Goal: Information Seeking & Learning: Learn about a topic

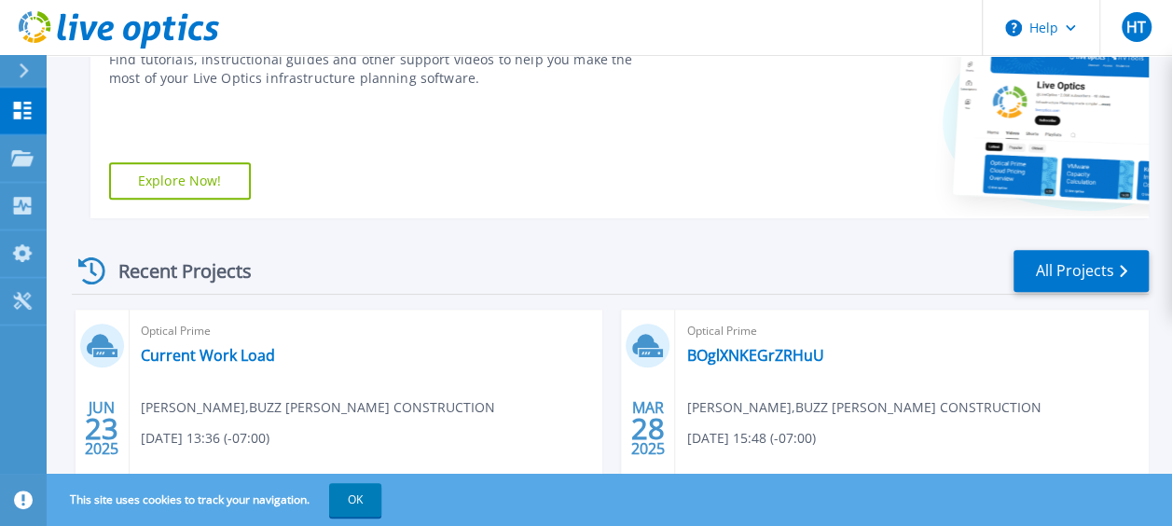
scroll to position [466, 0]
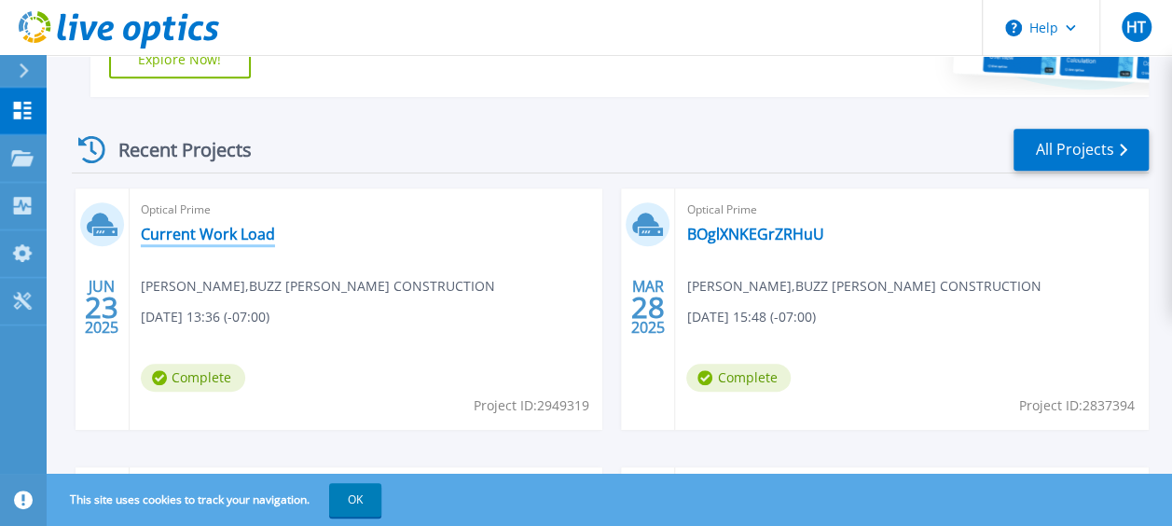
click at [243, 235] on link "Current Work Load" at bounding box center [208, 234] width 134 height 19
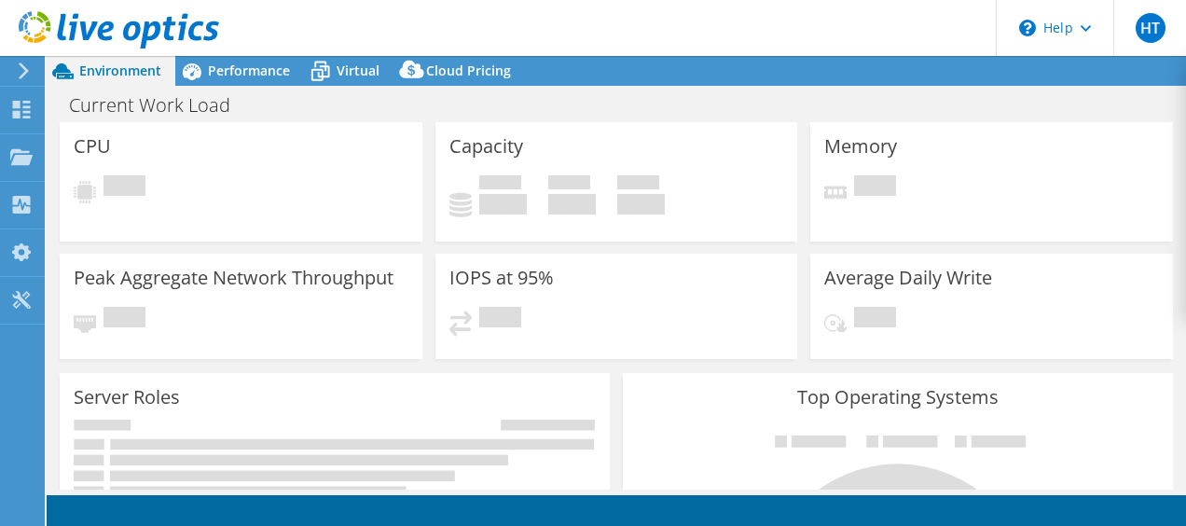
select select "USWest"
select select "USD"
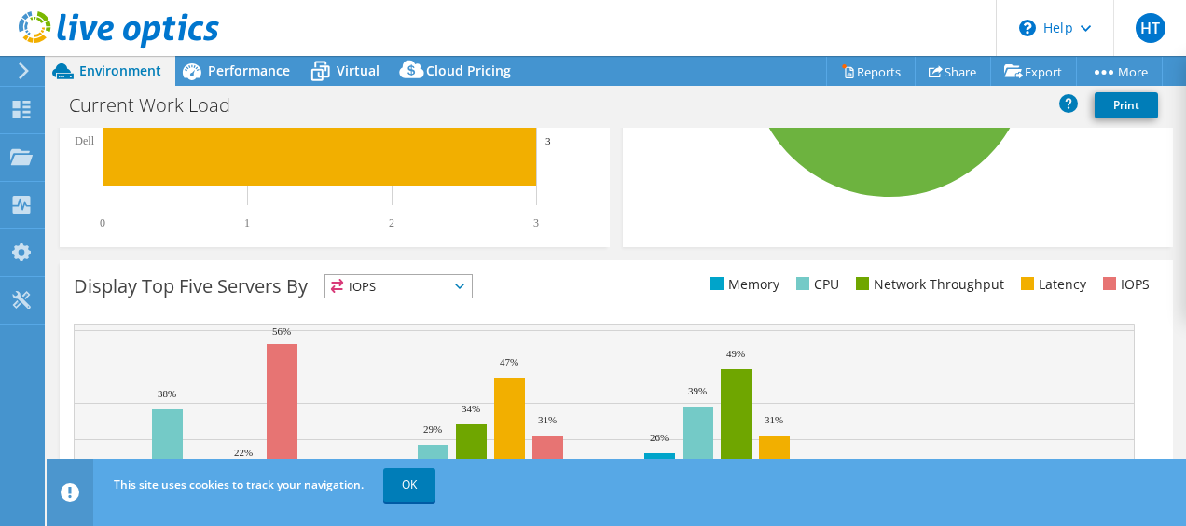
scroll to position [653, 0]
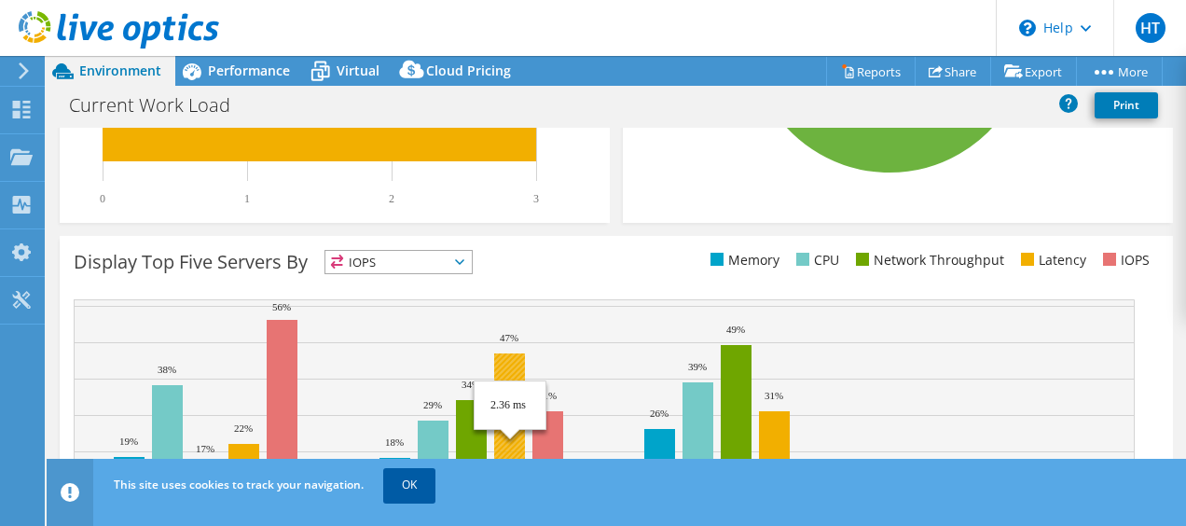
click at [406, 489] on link "OK" at bounding box center [409, 485] width 52 height 34
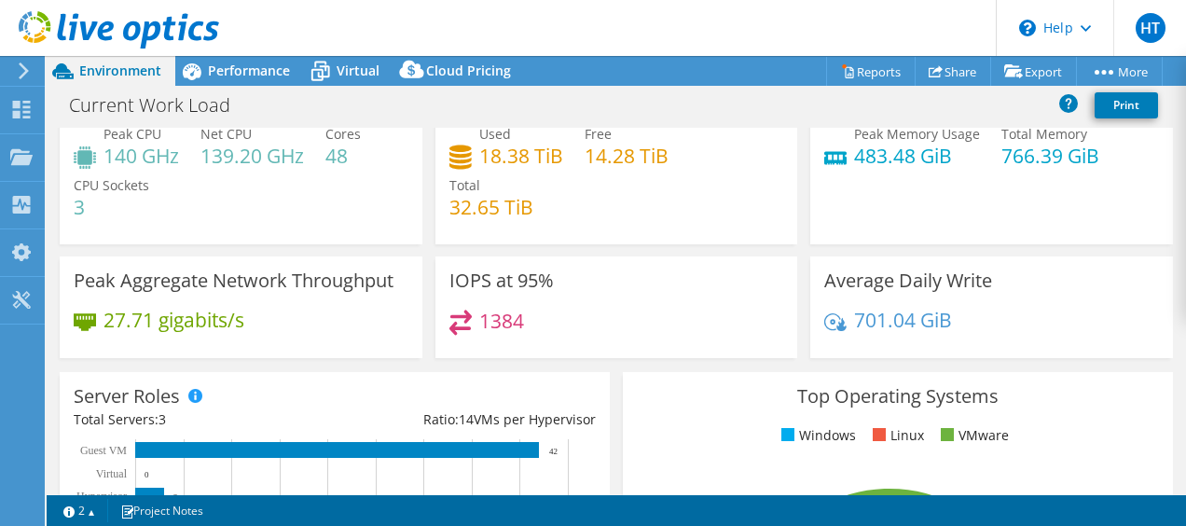
scroll to position [0, 0]
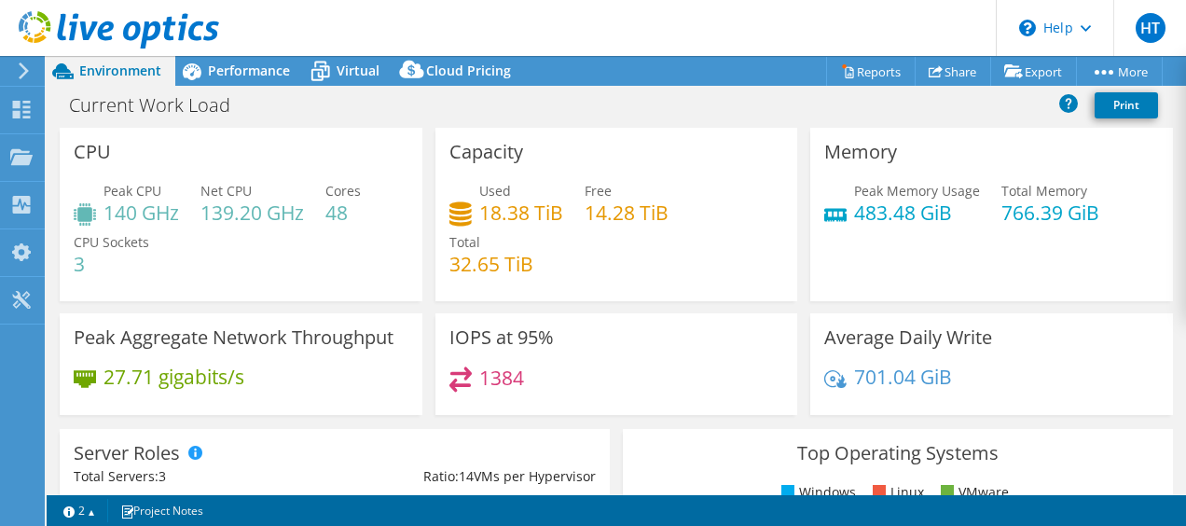
click at [19, 70] on icon at bounding box center [24, 70] width 14 height 17
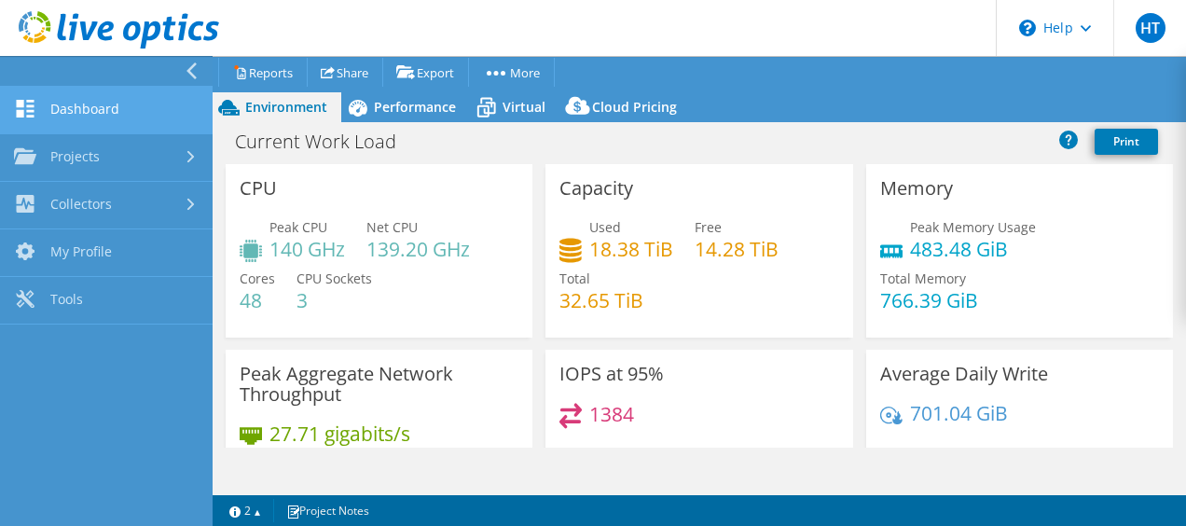
click at [64, 125] on link "Dashboard" at bounding box center [106, 111] width 213 height 48
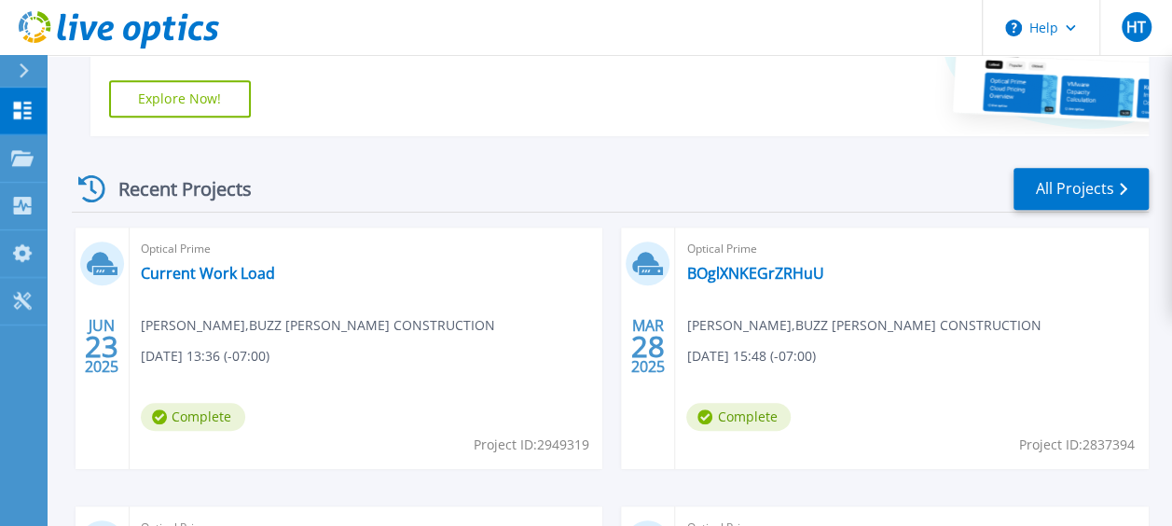
scroll to position [466, 0]
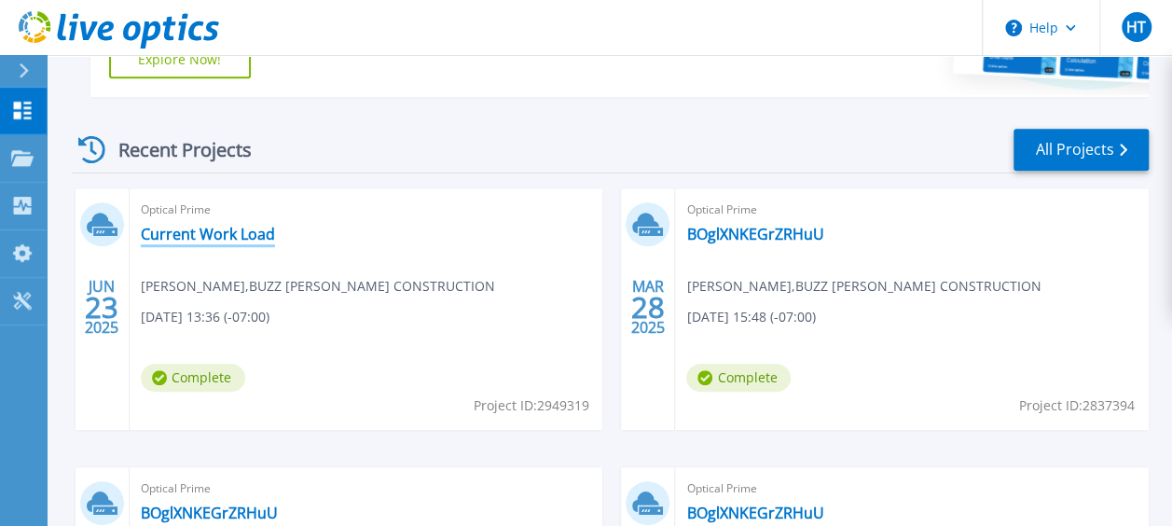
click at [188, 237] on link "Current Work Load" at bounding box center [208, 234] width 134 height 19
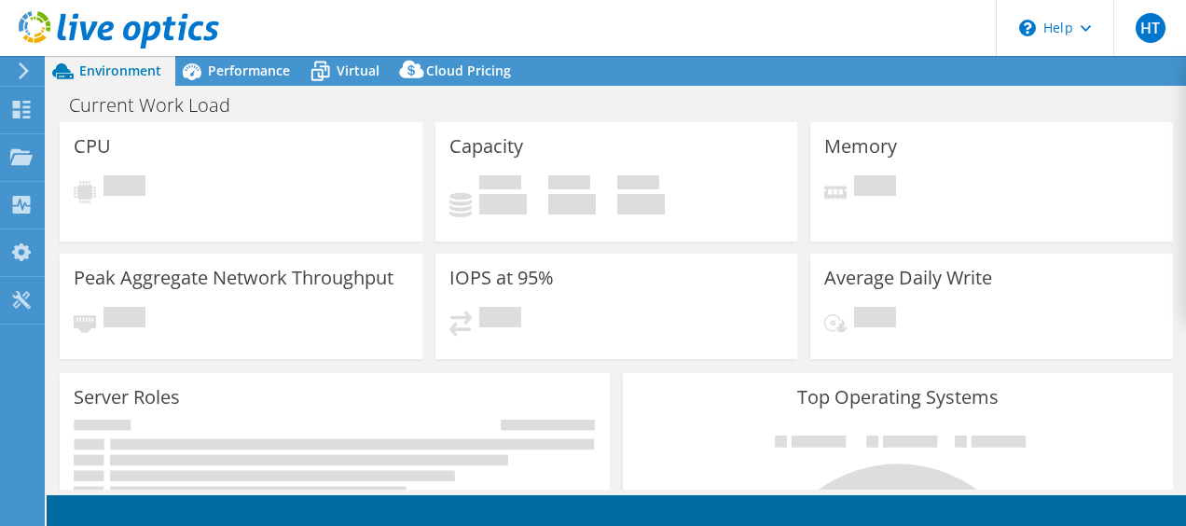
select select "USWest"
select select "USD"
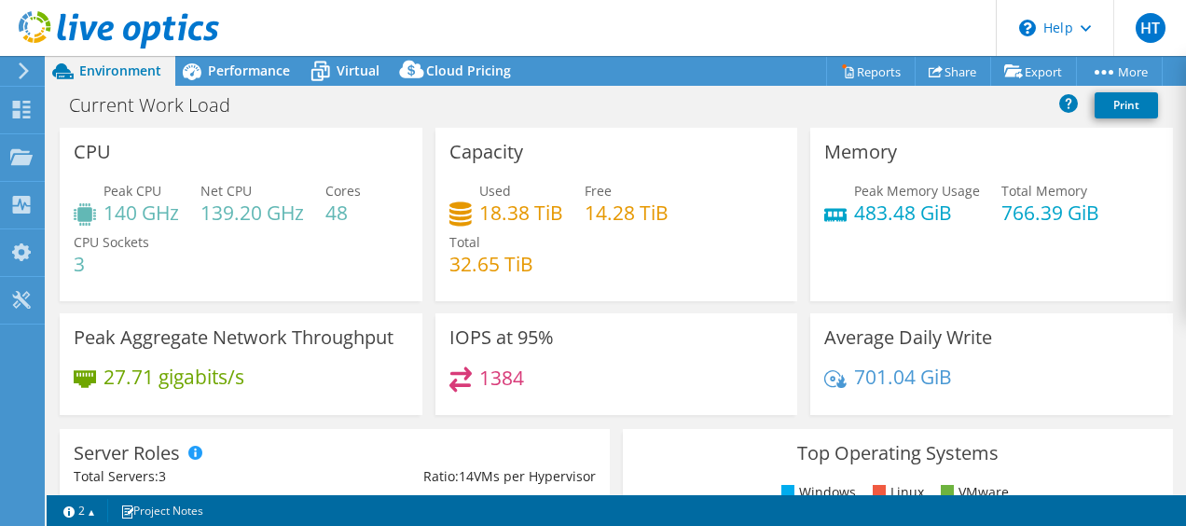
drag, startPoint x: 359, startPoint y: 383, endPoint x: 148, endPoint y: 246, distance: 251.3
click at [144, 390] on div "27.71 gigabits/s" at bounding box center [241, 385] width 335 height 39
click at [477, 73] on span "Cloud Pricing" at bounding box center [468, 71] width 85 height 18
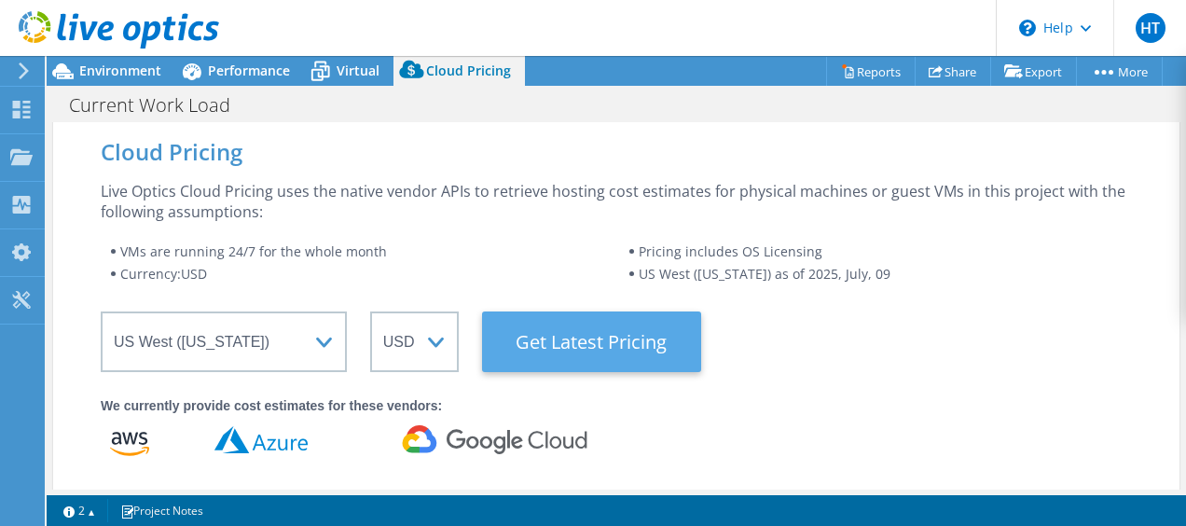
click at [580, 362] on Latest "Get Latest Pricing" at bounding box center [591, 341] width 219 height 61
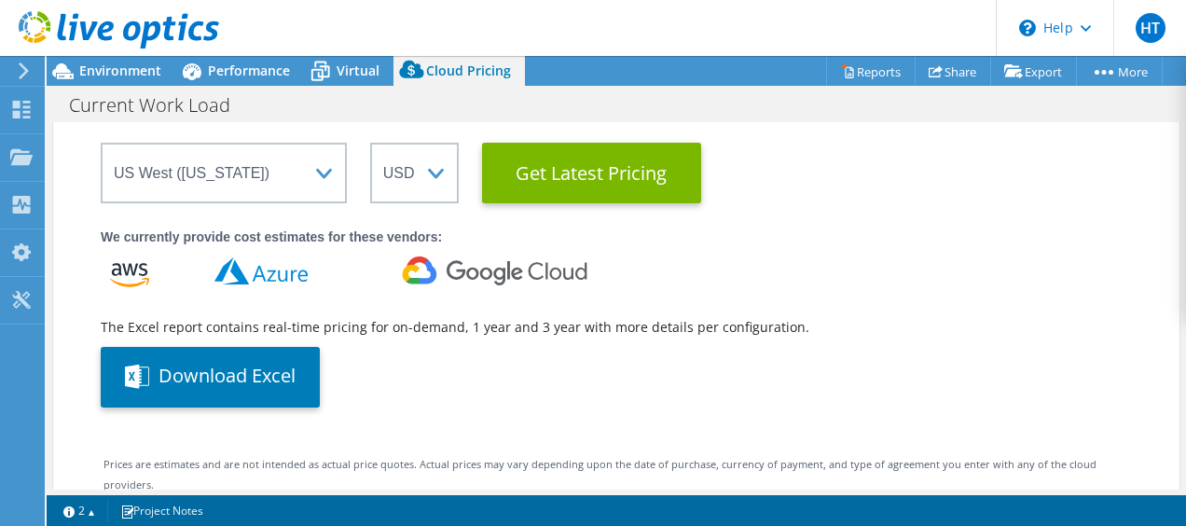
scroll to position [186, 0]
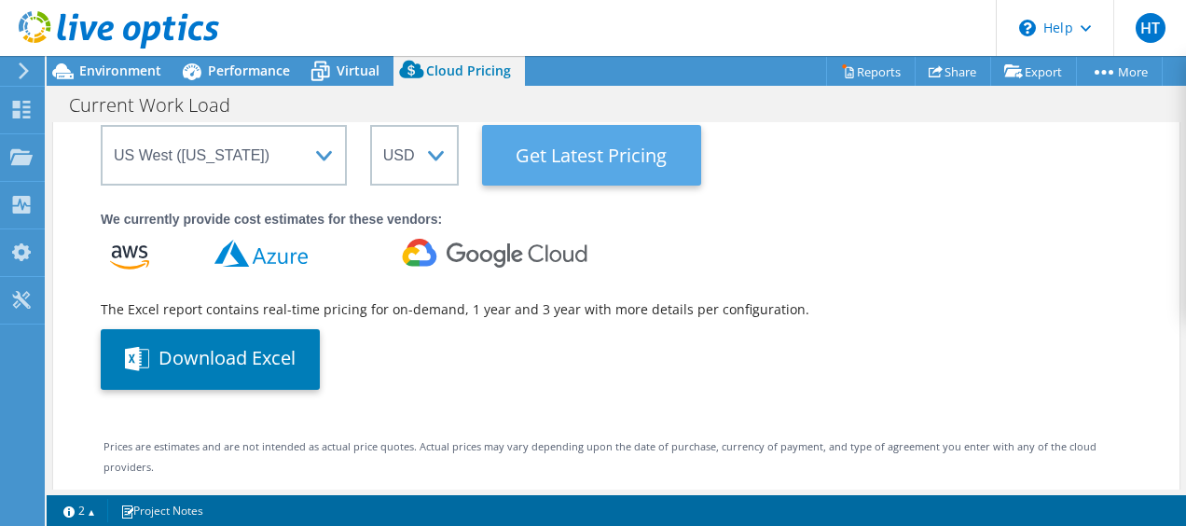
click at [579, 143] on Latest "Get Latest Pricing" at bounding box center [591, 155] width 219 height 61
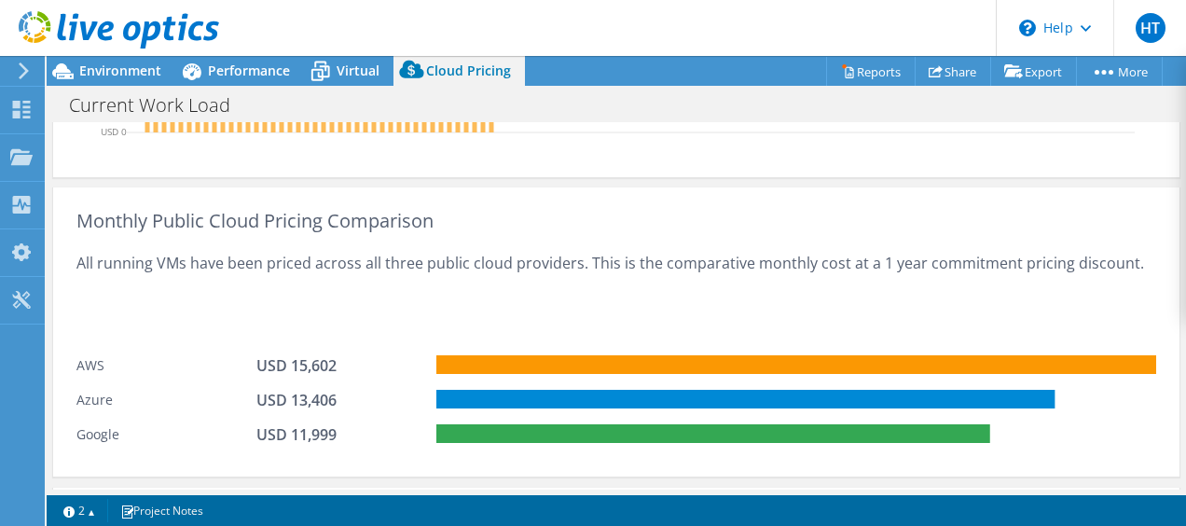
scroll to position [1119, 0]
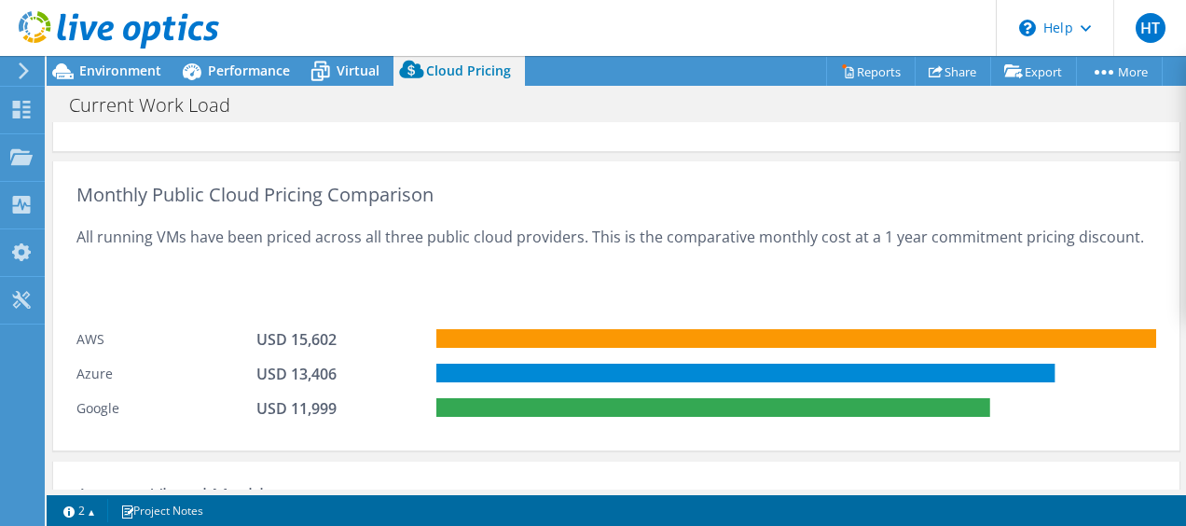
drag, startPoint x: 581, startPoint y: 211, endPoint x: 587, endPoint y: 227, distance: 17.1
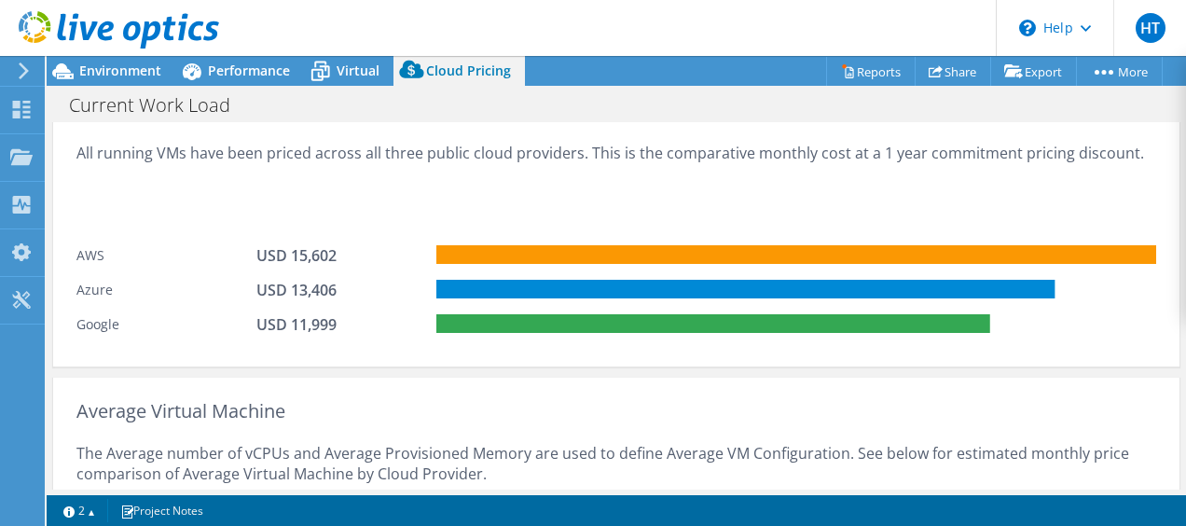
scroll to position [1188, 0]
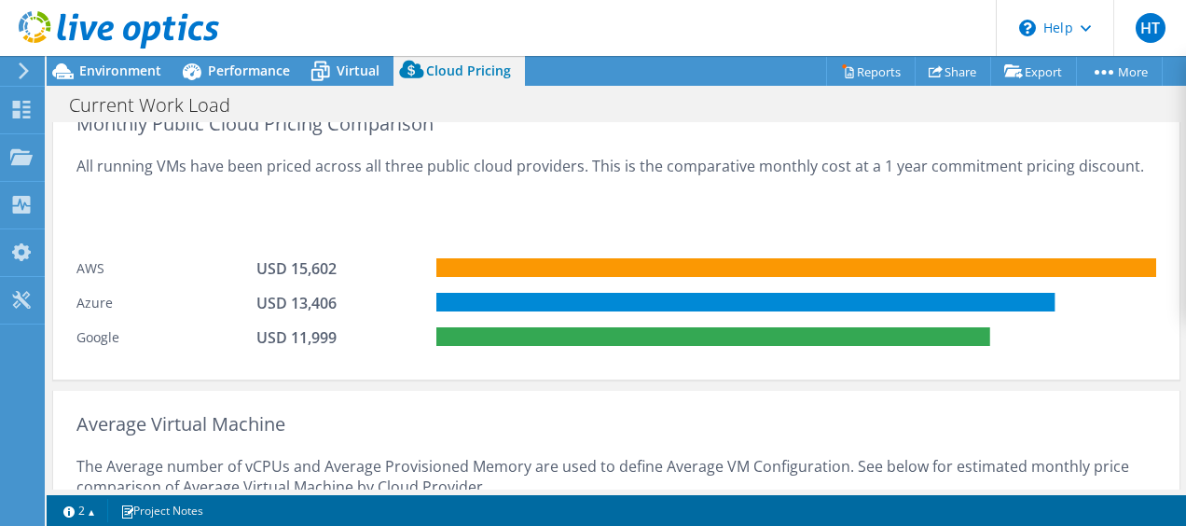
drag, startPoint x: 587, startPoint y: 227, endPoint x: 586, endPoint y: 180, distance: 46.6
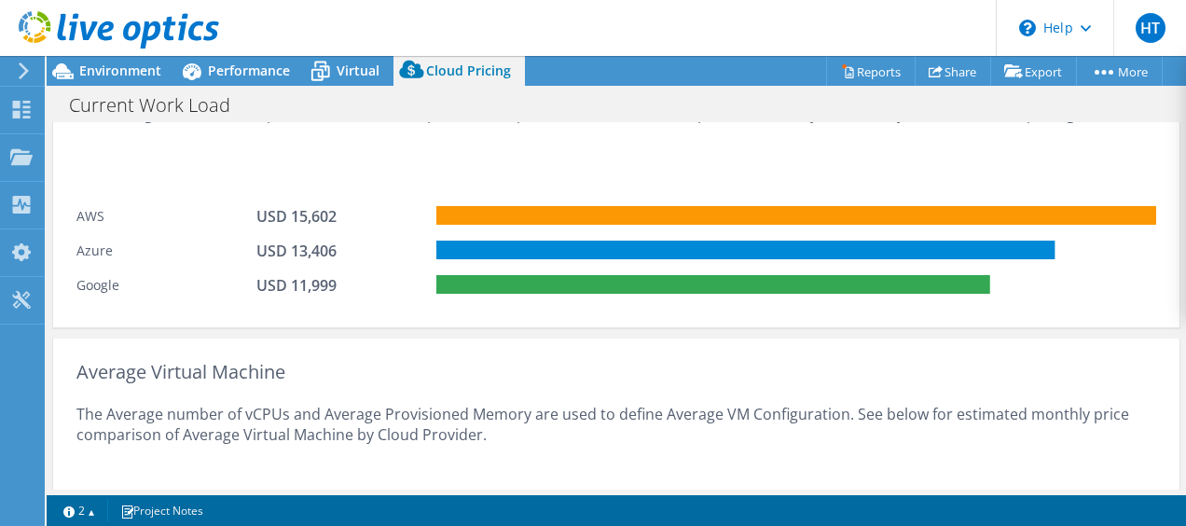
scroll to position [1281, 0]
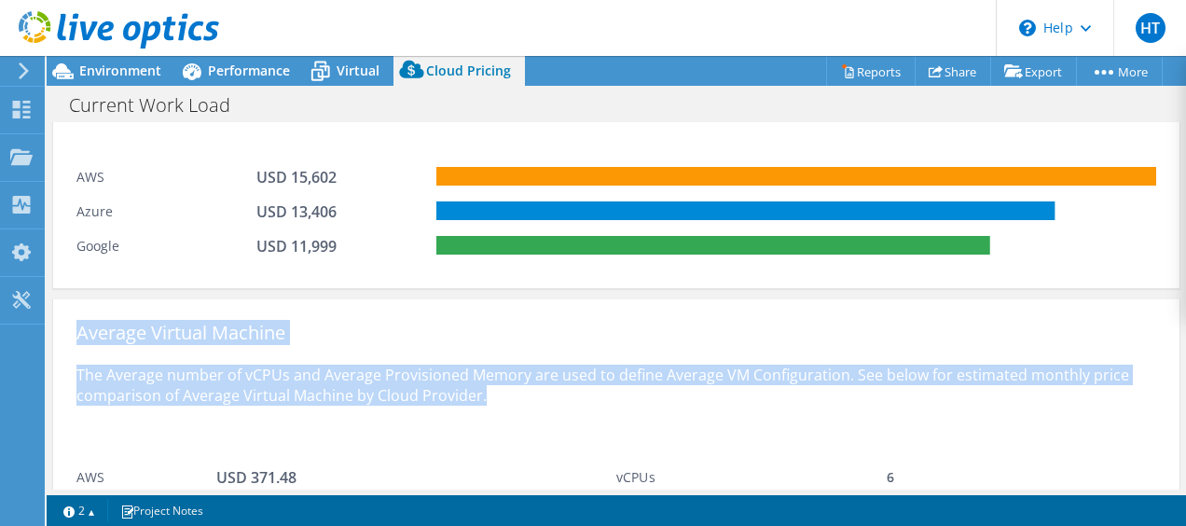
drag, startPoint x: 499, startPoint y: 399, endPoint x: 62, endPoint y: 325, distance: 442.5
click at [62, 325] on div "Average Virtual Machine The Average number of vCPUs and Average Provisioned Mem…" at bounding box center [616, 443] width 1126 height 289
drag, startPoint x: 62, startPoint y: 325, endPoint x: 172, endPoint y: 377, distance: 121.4
click at [172, 377] on div "The Average number of vCPUs and Average Provisioned Memory are used to define A…" at bounding box center [616, 400] width 1080 height 115
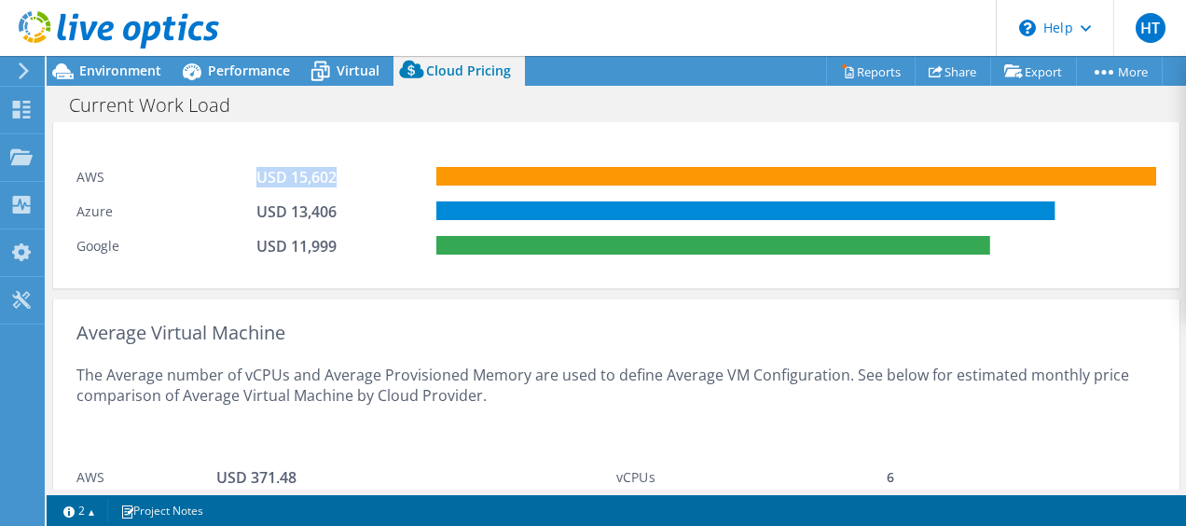
drag, startPoint x: 335, startPoint y: 184, endPoint x: 250, endPoint y: 179, distance: 85.0
click at [250, 179] on div "AWS USD 15,602" at bounding box center [616, 175] width 1080 height 34
drag, startPoint x: 250, startPoint y: 179, endPoint x: 283, endPoint y: 218, distance: 51.6
click at [283, 218] on div "USD 13,406" at bounding box center [302, 211] width 93 height 21
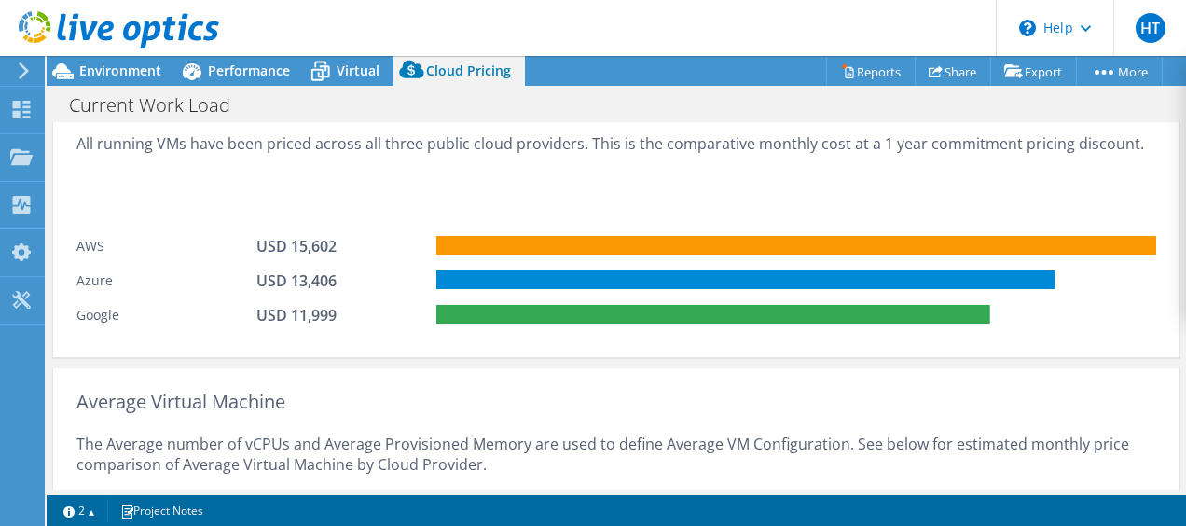
scroll to position [1188, 0]
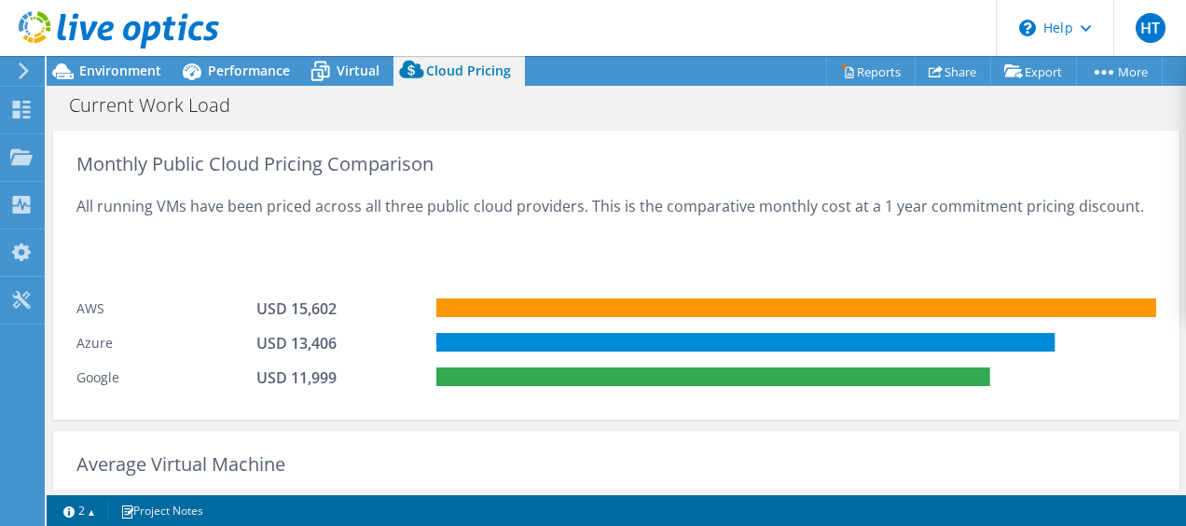
drag, startPoint x: 283, startPoint y: 218, endPoint x: 285, endPoint y: 164, distance: 54.1
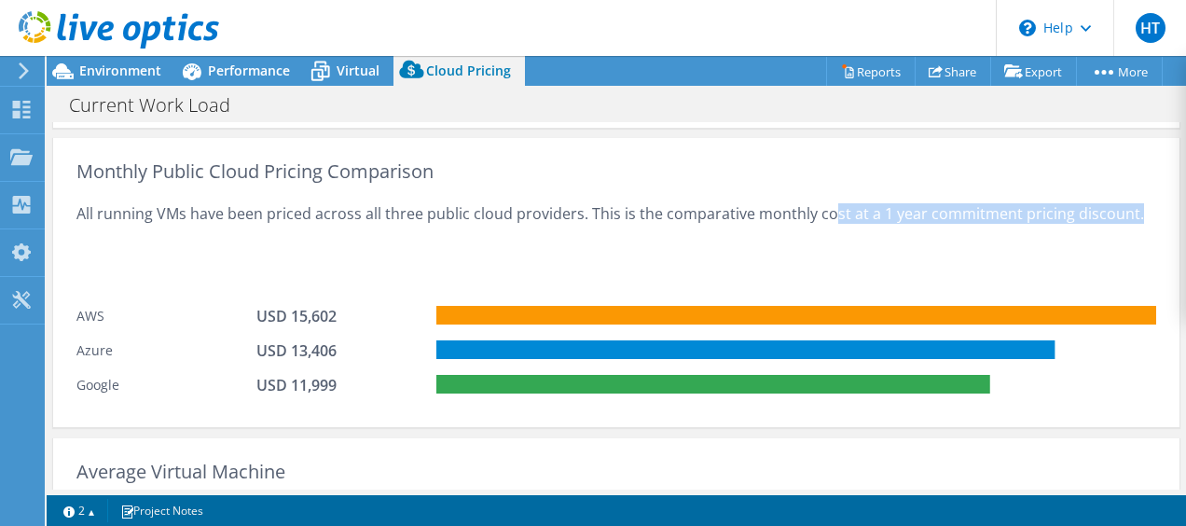
drag, startPoint x: 823, startPoint y: 218, endPoint x: 1150, endPoint y: 209, distance: 327.4
click at [1150, 209] on div "Monthly Public Cloud Pricing Comparison All running VMs have been priced across…" at bounding box center [616, 282] width 1126 height 289
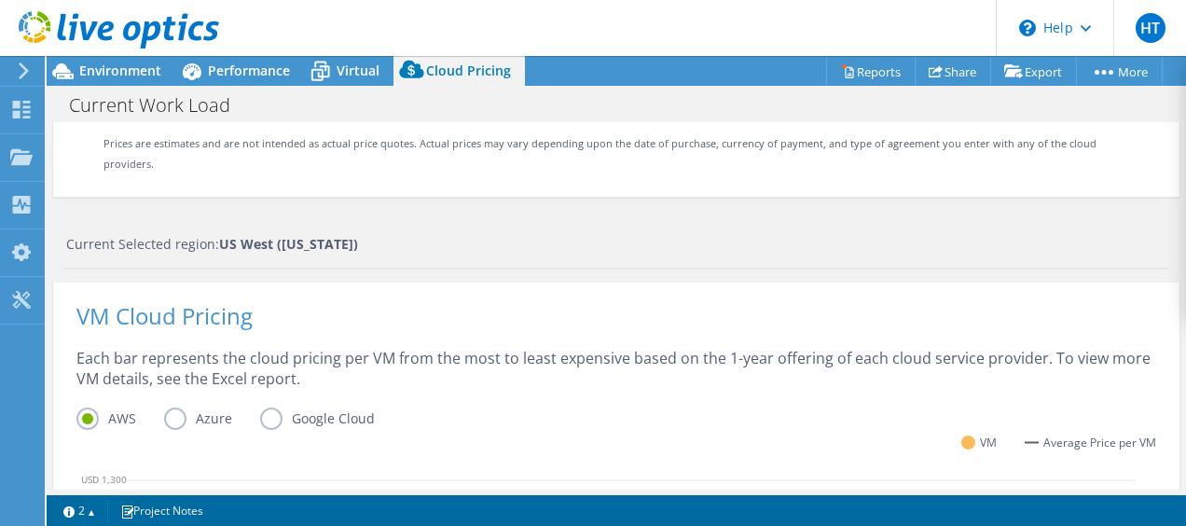
scroll to position [0, 0]
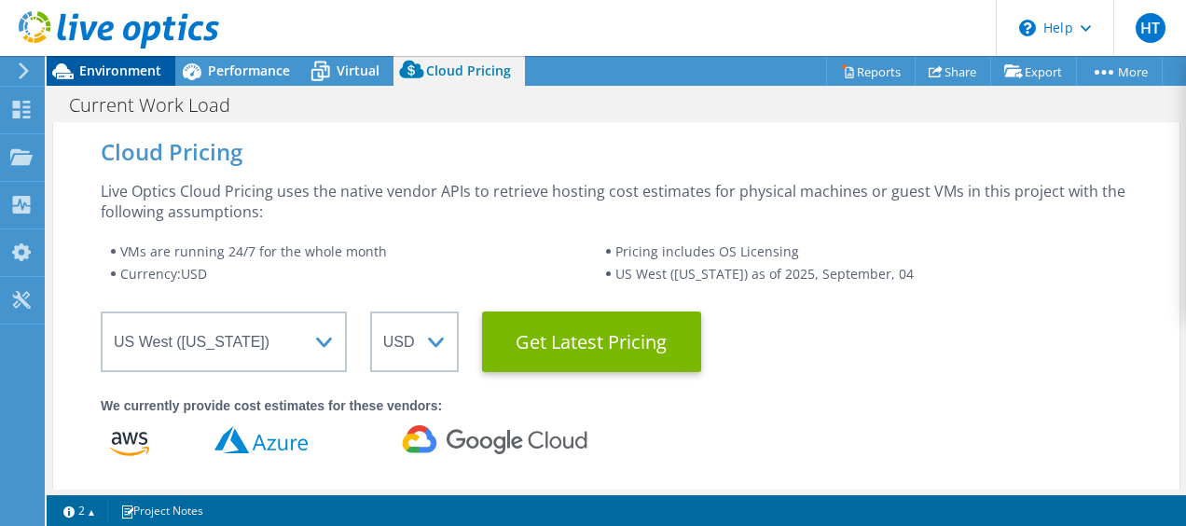
click at [67, 62] on icon at bounding box center [63, 71] width 33 height 33
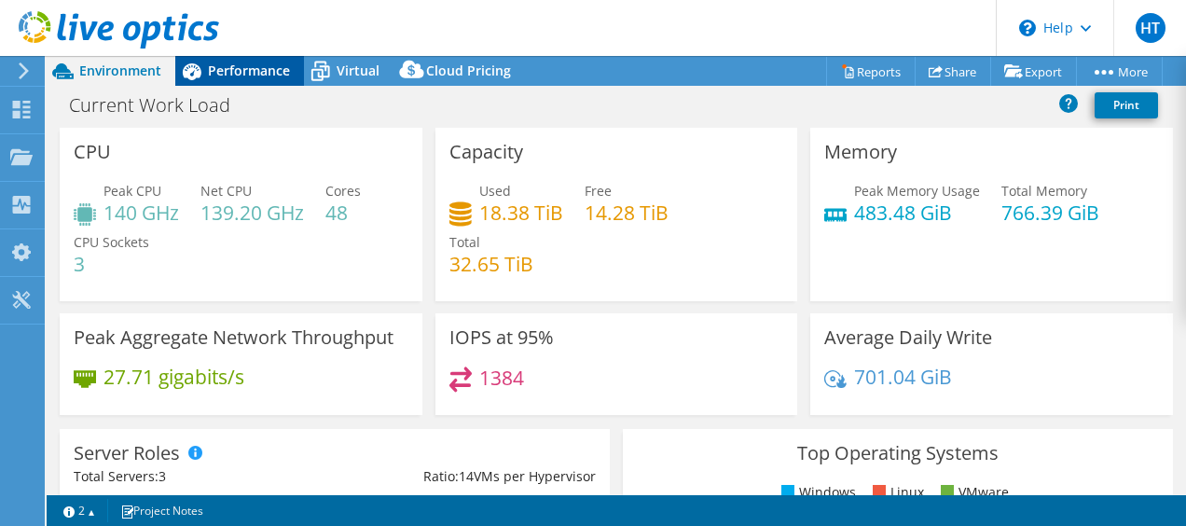
click at [204, 65] on icon at bounding box center [191, 71] width 33 height 33
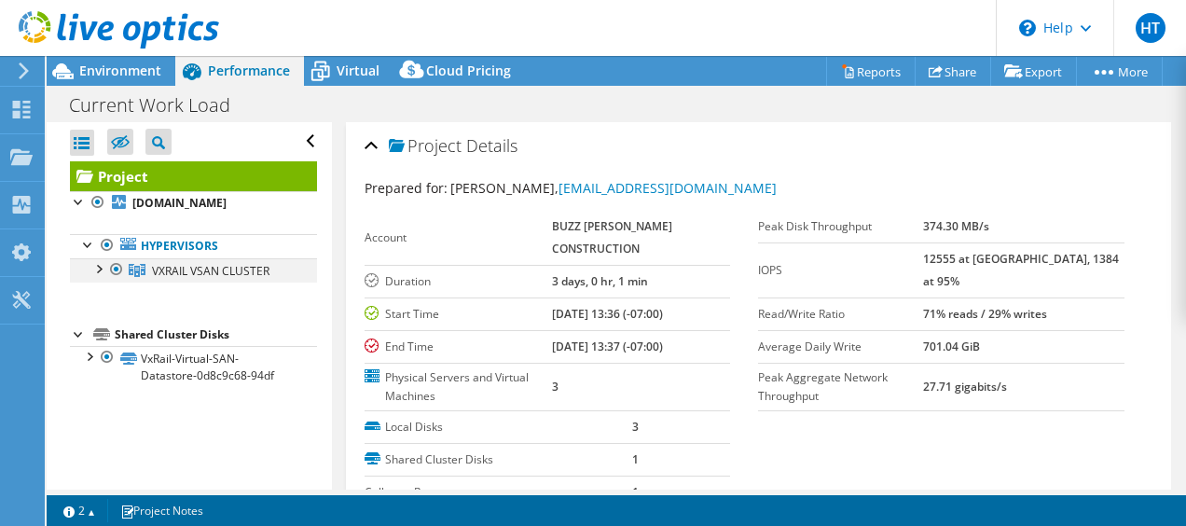
click at [97, 277] on div at bounding box center [98, 267] width 19 height 19
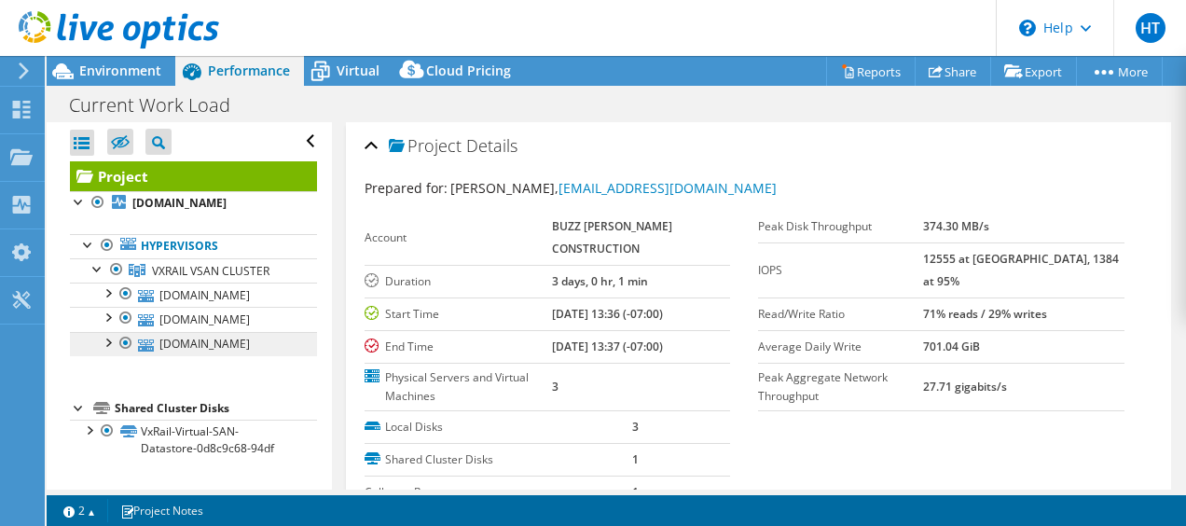
scroll to position [58, 0]
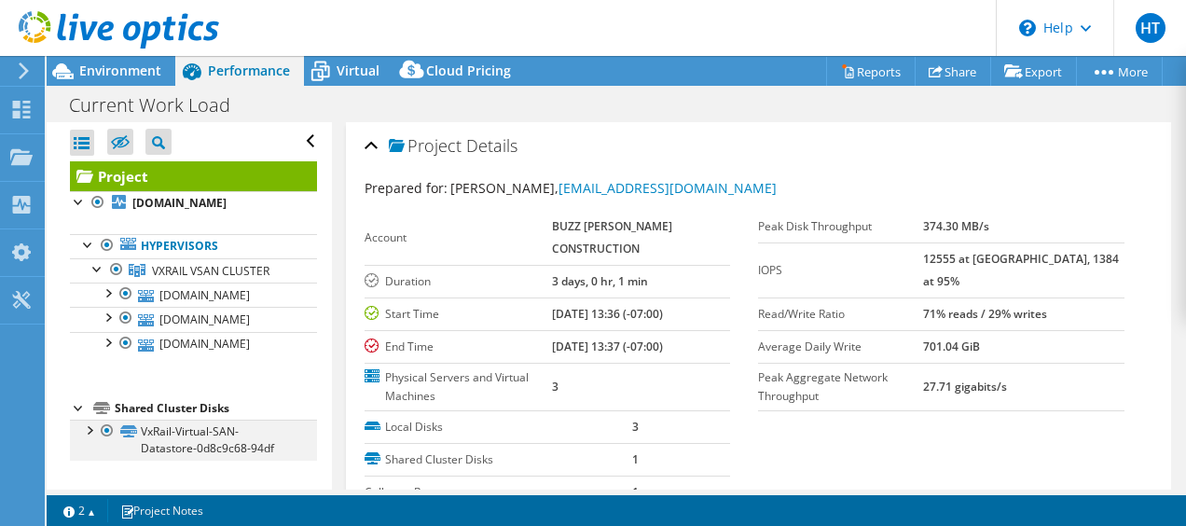
click at [97, 436] on div at bounding box center [88, 429] width 19 height 19
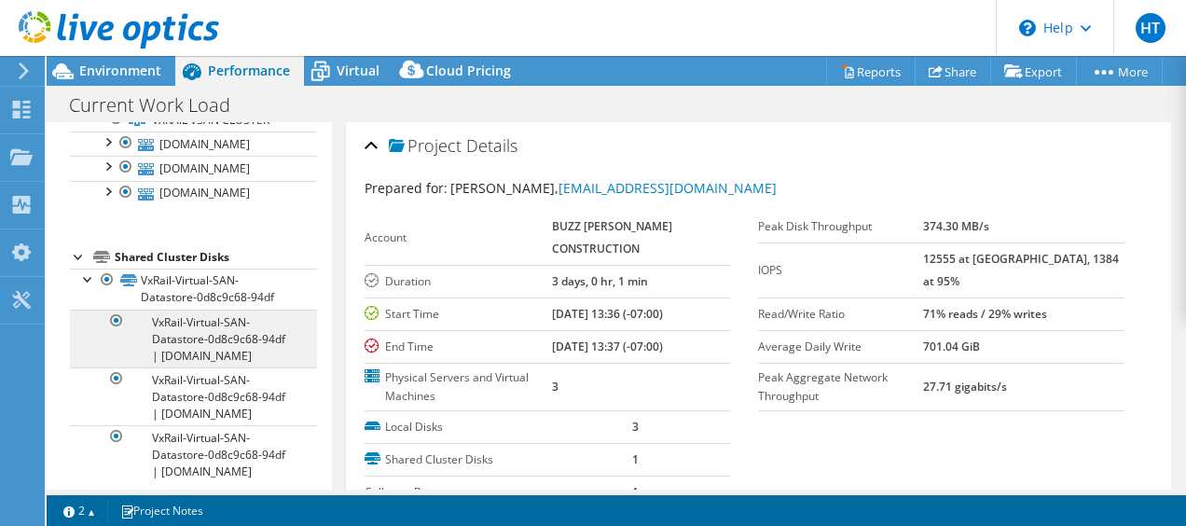
scroll to position [244, 0]
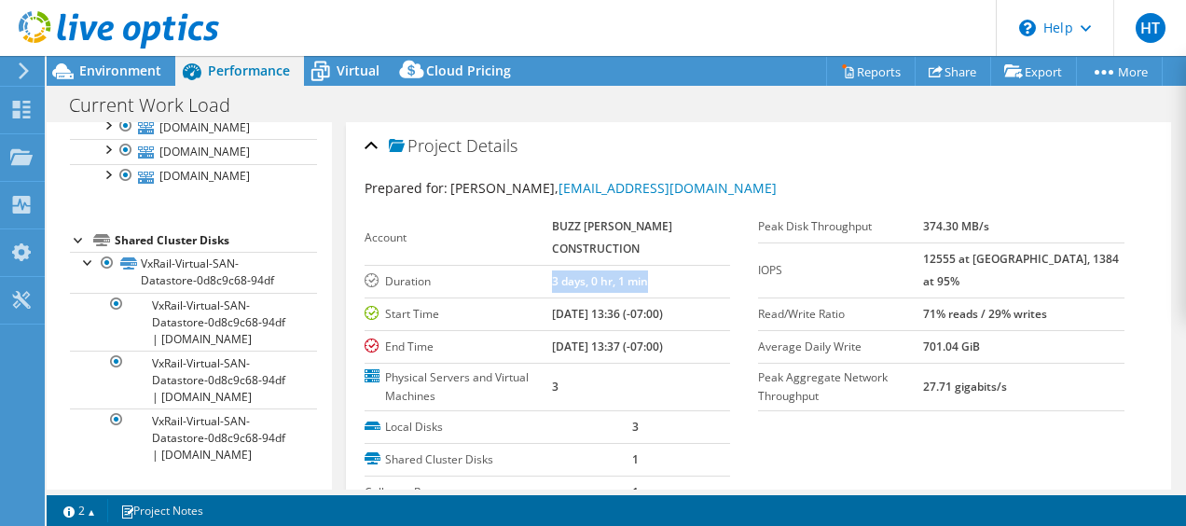
drag, startPoint x: 547, startPoint y: 283, endPoint x: 692, endPoint y: 286, distance: 144.5
click at [692, 286] on tr "Duration 3 days, 0 hr, 1 min" at bounding box center [548, 281] width 366 height 33
drag, startPoint x: 692, startPoint y: 286, endPoint x: 848, endPoint y: 255, distance: 159.6
click at [840, 261] on label "IOPS" at bounding box center [840, 270] width 165 height 19
drag, startPoint x: 957, startPoint y: 260, endPoint x: 1108, endPoint y: 261, distance: 151.0
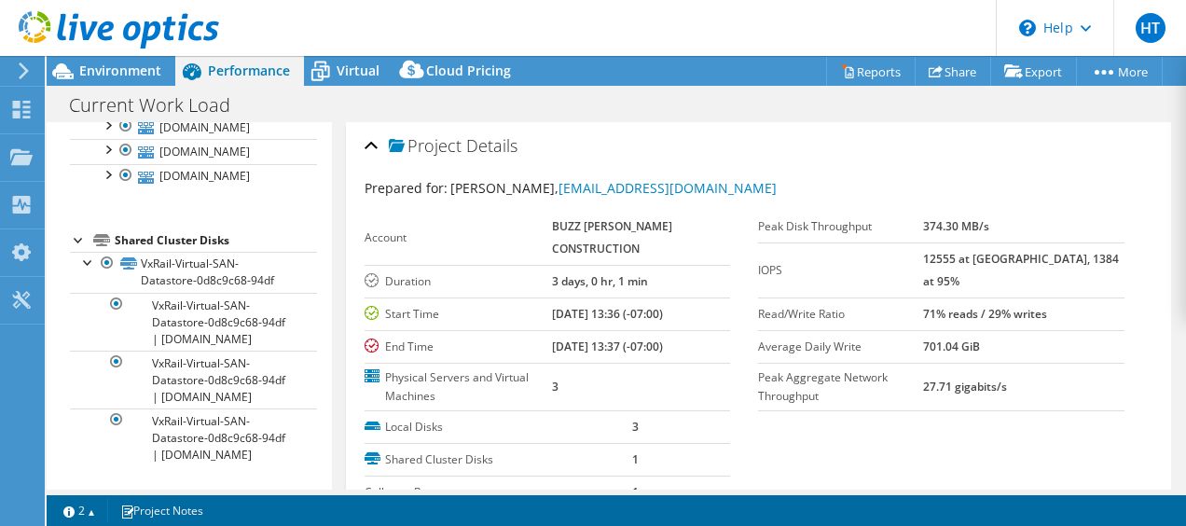
click at [1108, 261] on tr "IOPS 12555 at Peak, 1384 at 95%" at bounding box center [941, 269] width 366 height 55
drag, startPoint x: 957, startPoint y: 290, endPoint x: 1090, endPoint y: 300, distance: 133.7
click at [1090, 300] on tr "Read/Write Ratio 71% reads / 29% writes" at bounding box center [941, 313] width 366 height 33
drag, startPoint x: 1037, startPoint y: 315, endPoint x: 935, endPoint y: 324, distance: 102.0
click at [935, 330] on tr "Average Daily Write 701.04 GiB" at bounding box center [941, 346] width 366 height 33
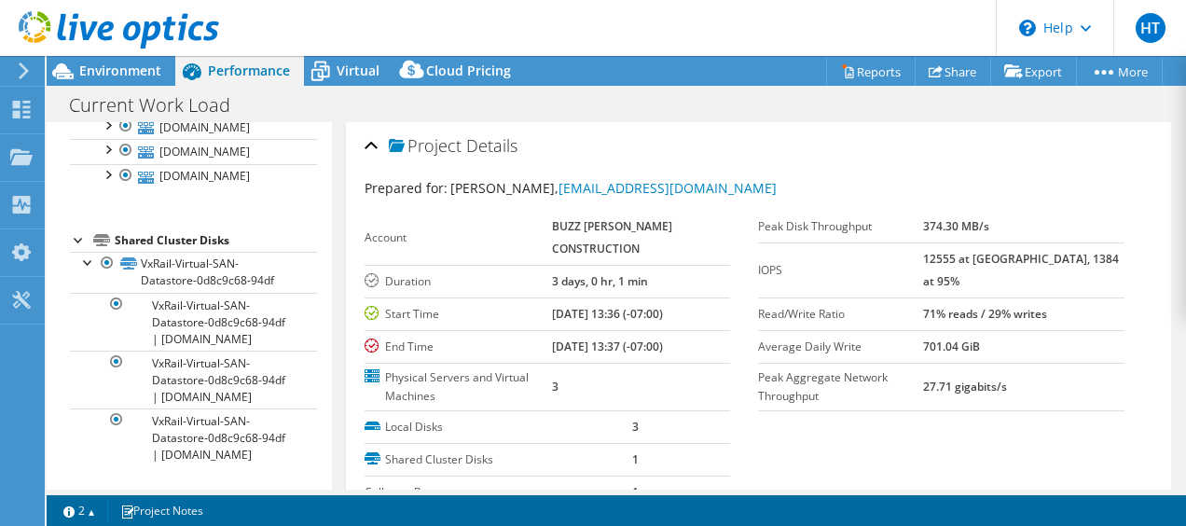
drag, startPoint x: 935, startPoint y: 324, endPoint x: 912, endPoint y: 377, distance: 57.2
click at [912, 377] on section "Prepared for: Humberto Tapia, htapia@buzzoates.com Account BUZZ OATES CONSTRUCT…" at bounding box center [759, 402] width 789 height 448
drag, startPoint x: 1037, startPoint y: 360, endPoint x: 752, endPoint y: 359, distance: 284.3
click at [758, 363] on tr "Peak Aggregate Network Throughput 27.71 gigabits/s" at bounding box center [941, 387] width 366 height 48
drag, startPoint x: 752, startPoint y: 359, endPoint x: 766, endPoint y: 403, distance: 46.0
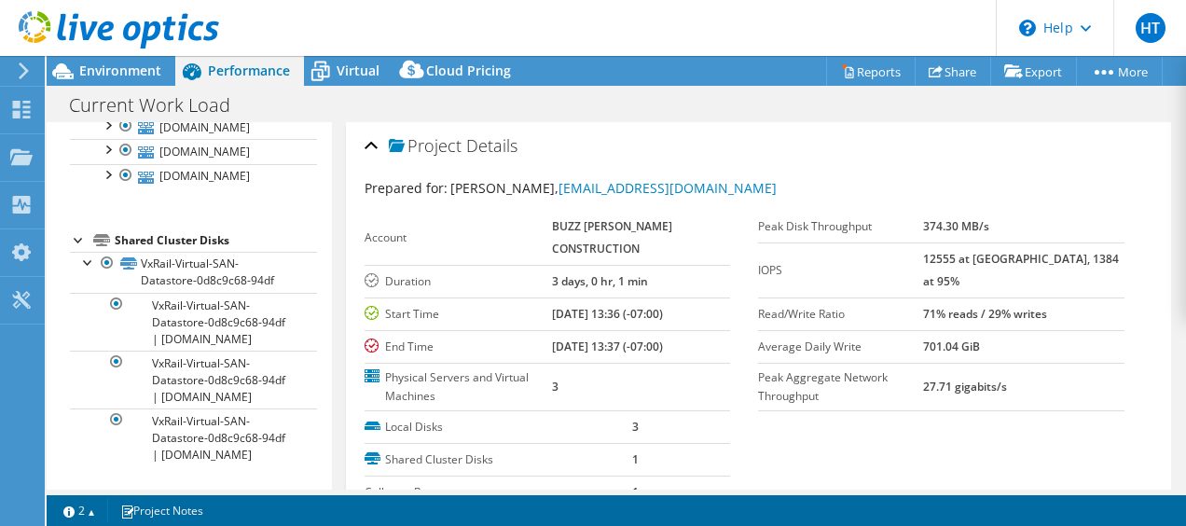
click at [766, 403] on section "Prepared for: Humberto Tapia, htapia@buzzoates.com Account BUZZ OATES CONSTRUCT…" at bounding box center [759, 402] width 789 height 448
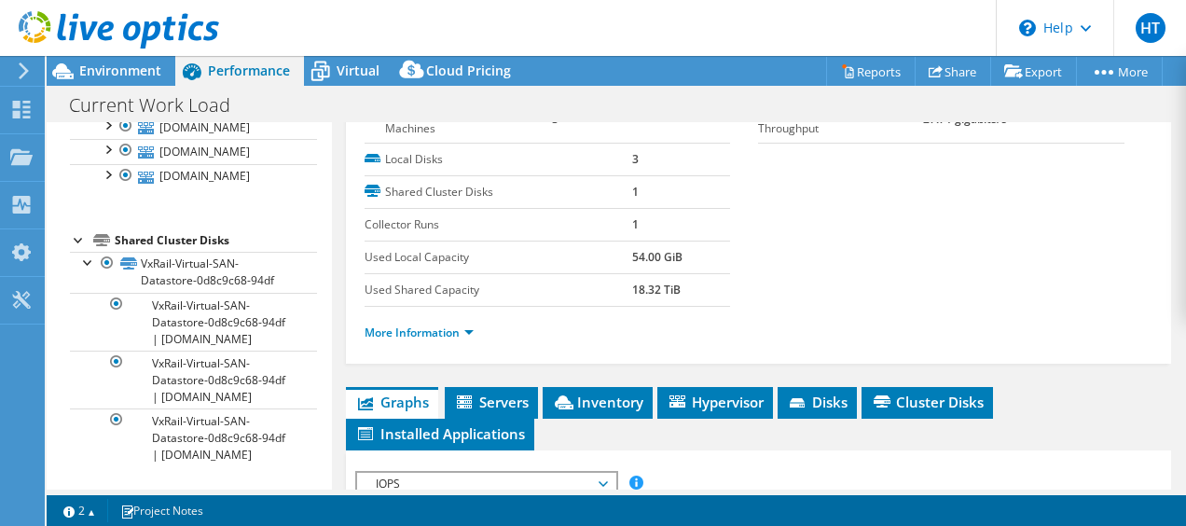
scroll to position [280, 0]
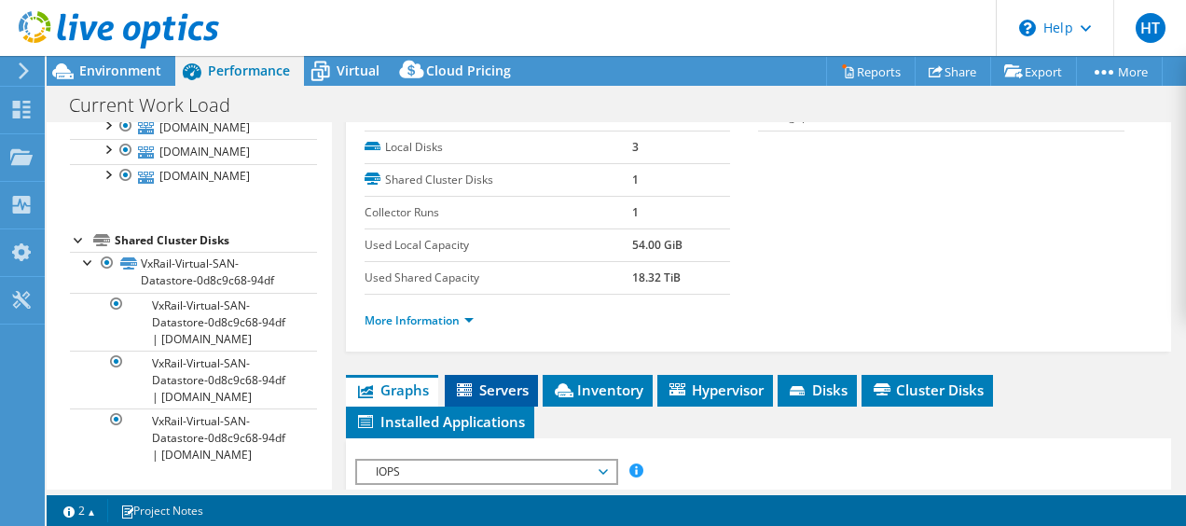
click at [490, 384] on span "Servers" at bounding box center [491, 389] width 75 height 19
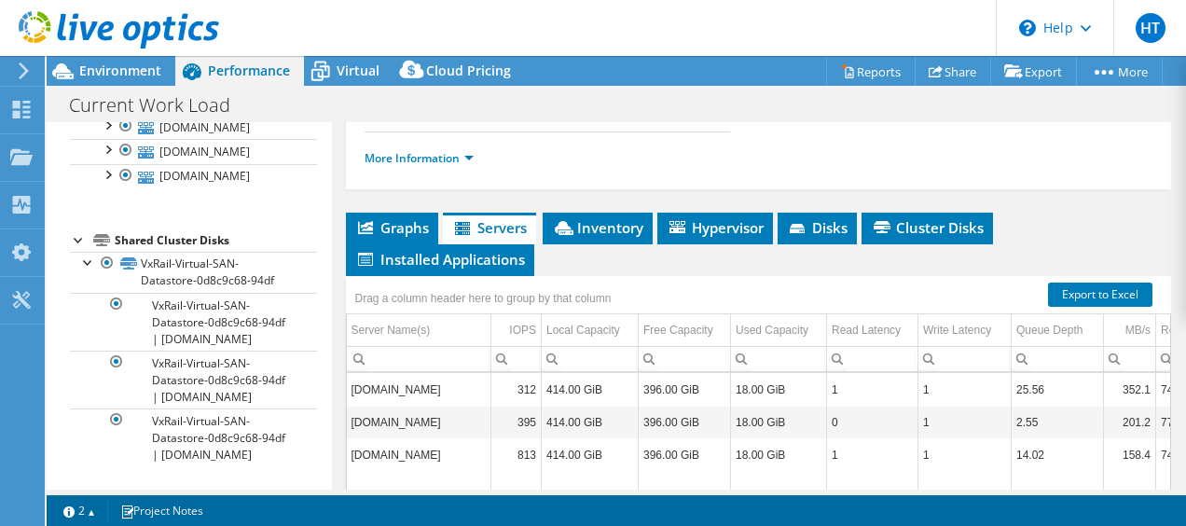
scroll to position [466, 0]
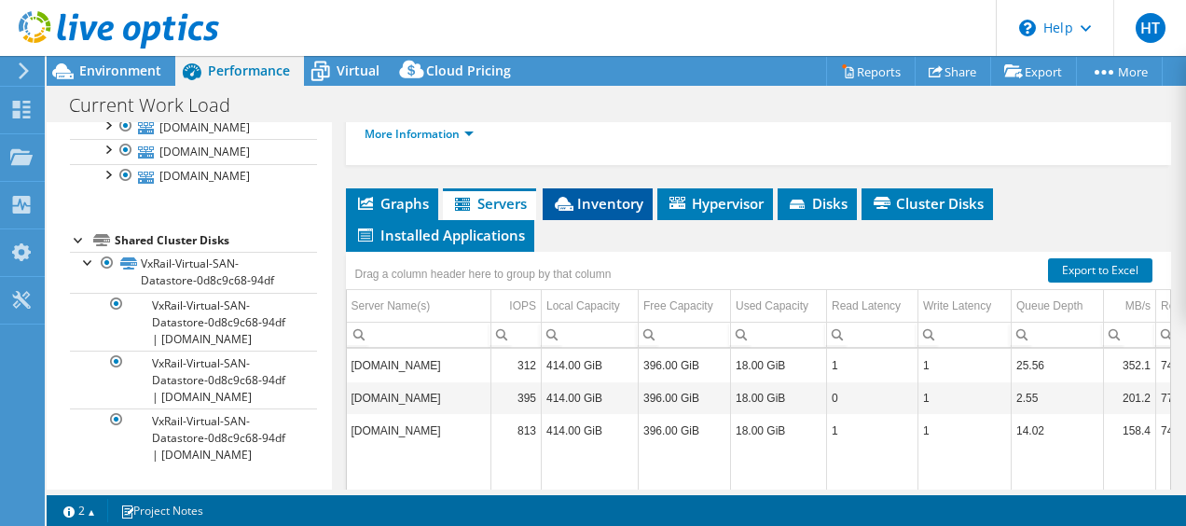
click at [623, 195] on span "Inventory" at bounding box center [597, 203] width 91 height 19
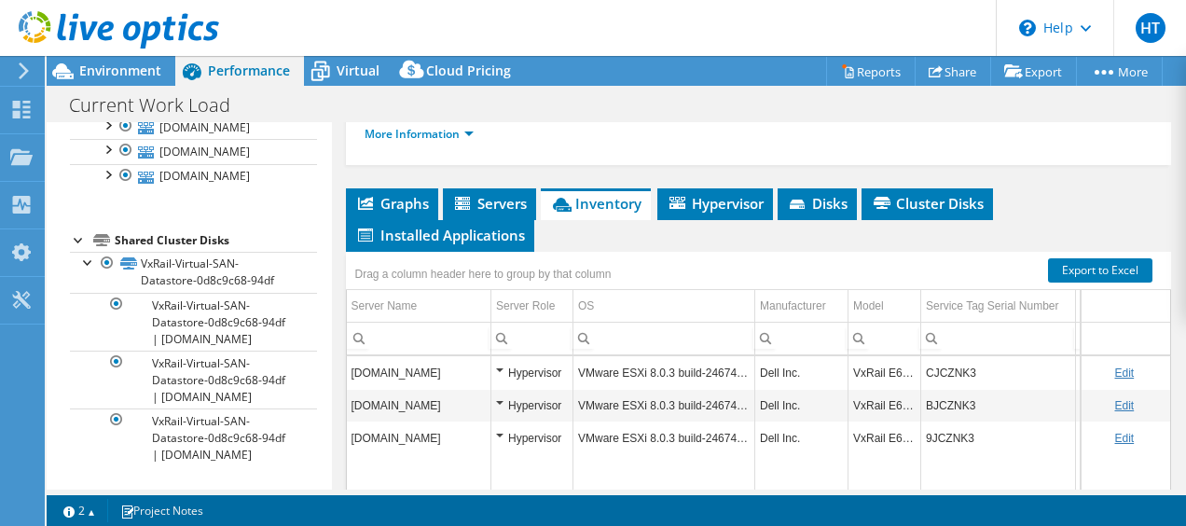
click at [500, 362] on div "Hypervisor" at bounding box center [532, 373] width 72 height 22
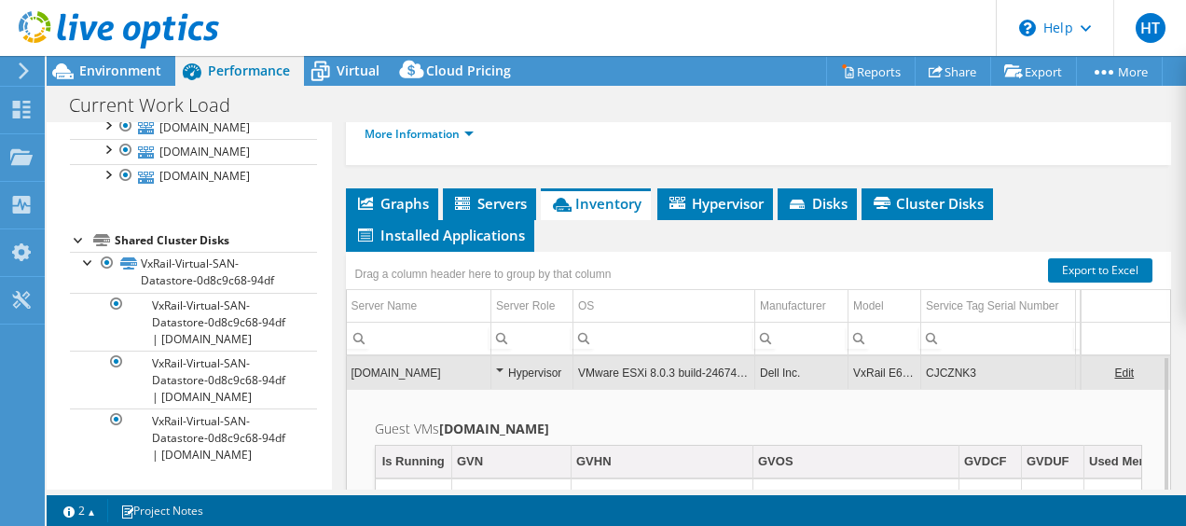
scroll to position [112, 0]
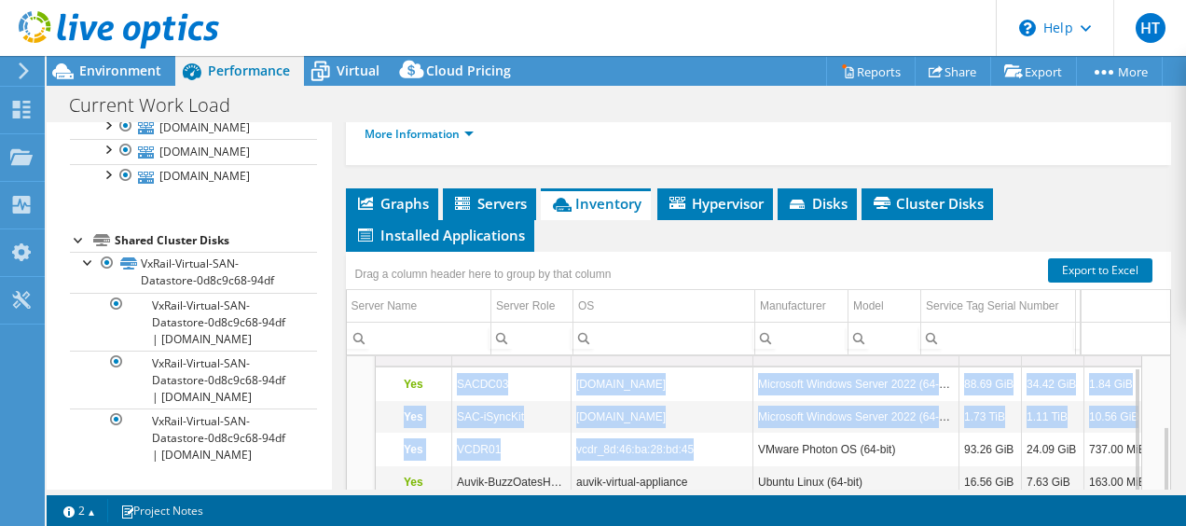
drag, startPoint x: 456, startPoint y: 374, endPoint x: 696, endPoint y: 423, distance: 245.6
click at [696, 423] on tbody "Yes SACDC03 SACDC03.buzzoates.com Microsoft Windows Server 2022 (64-bit) 88.69 …" at bounding box center [1014, 531] width 1276 height 326
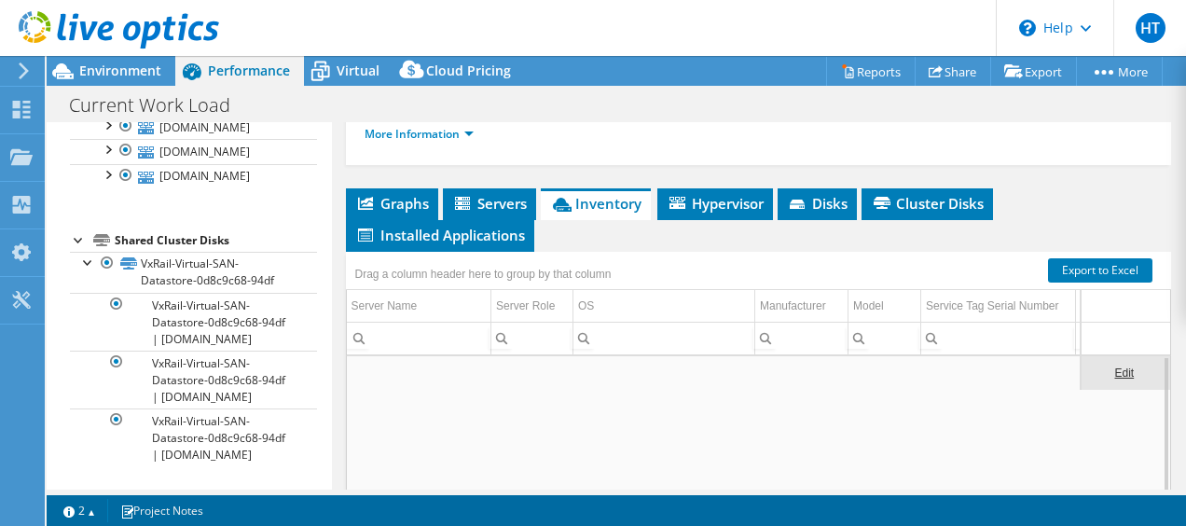
scroll to position [0, 0]
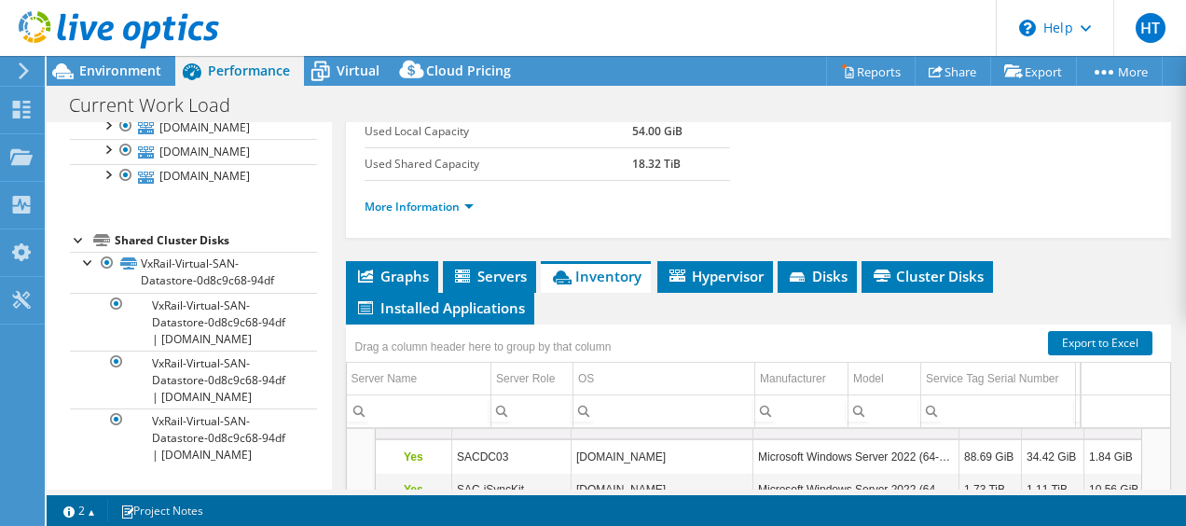
scroll to position [373, 0]
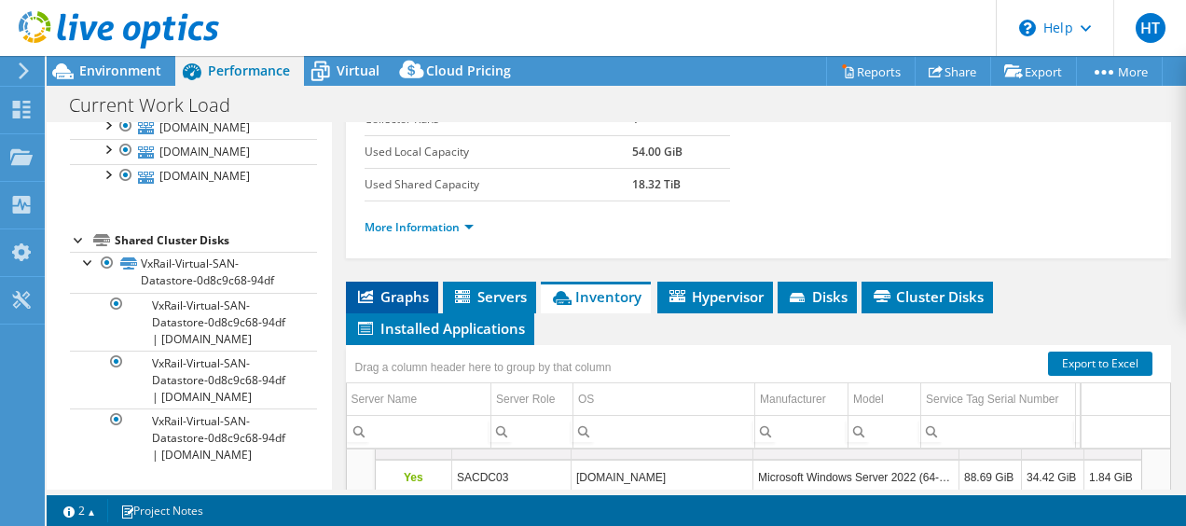
click at [382, 287] on span "Graphs" at bounding box center [392, 296] width 74 height 19
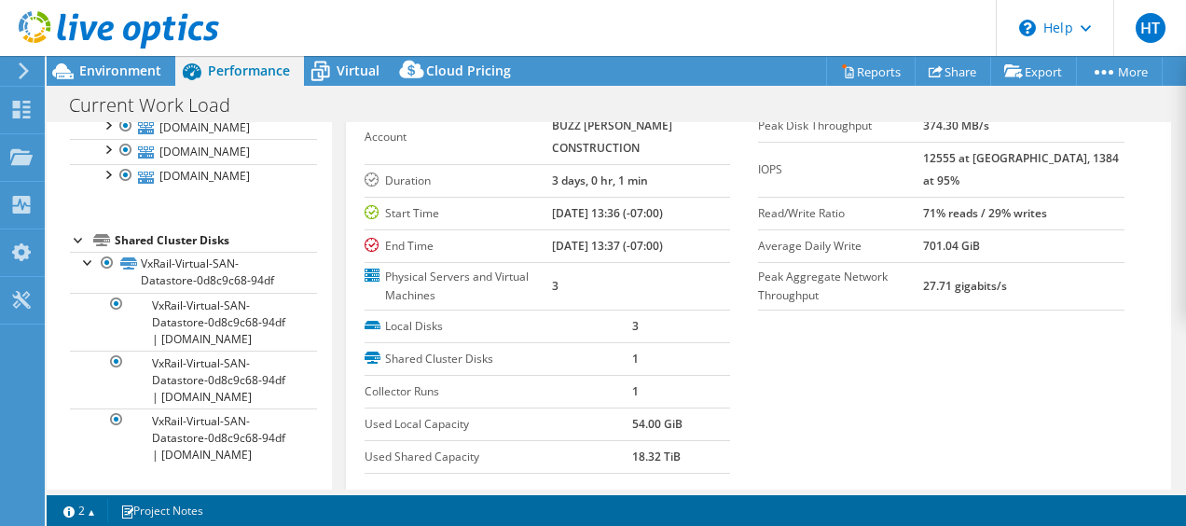
scroll to position [0, 0]
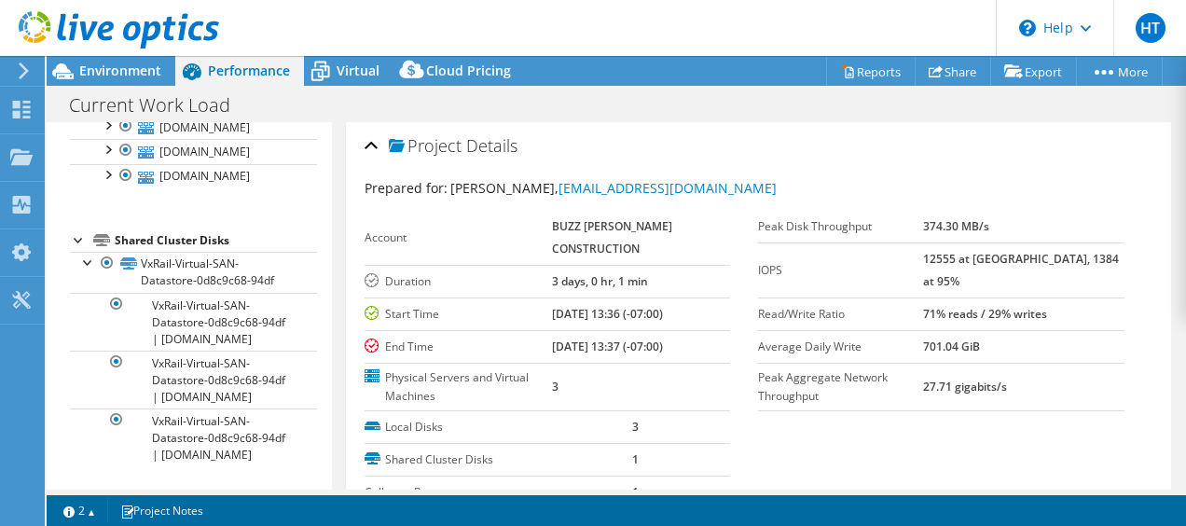
click at [823, 367] on td "Peak Aggregate Network Throughput" at bounding box center [840, 387] width 165 height 48
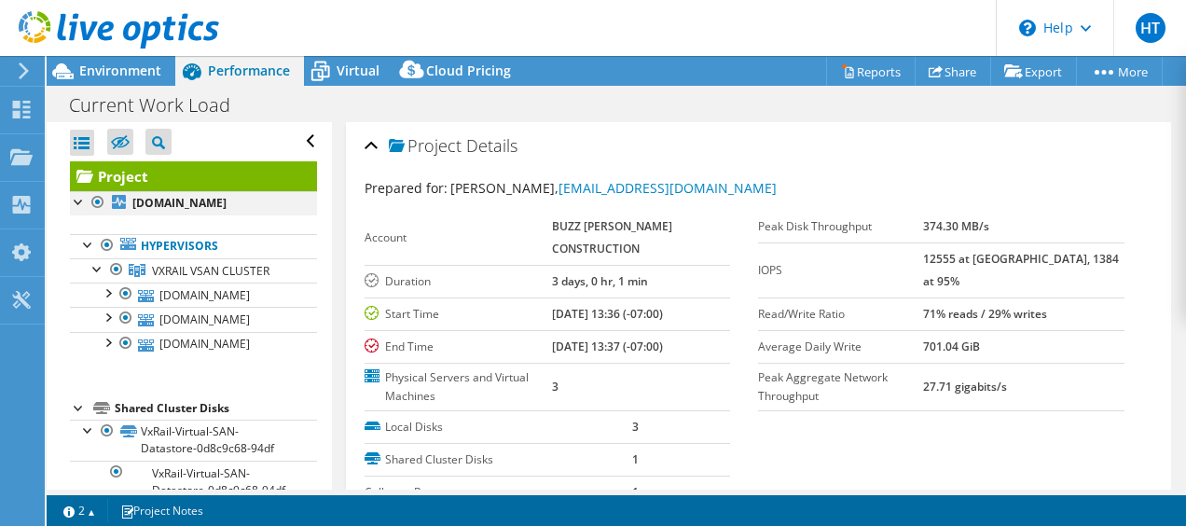
click at [75, 199] on div at bounding box center [79, 200] width 19 height 19
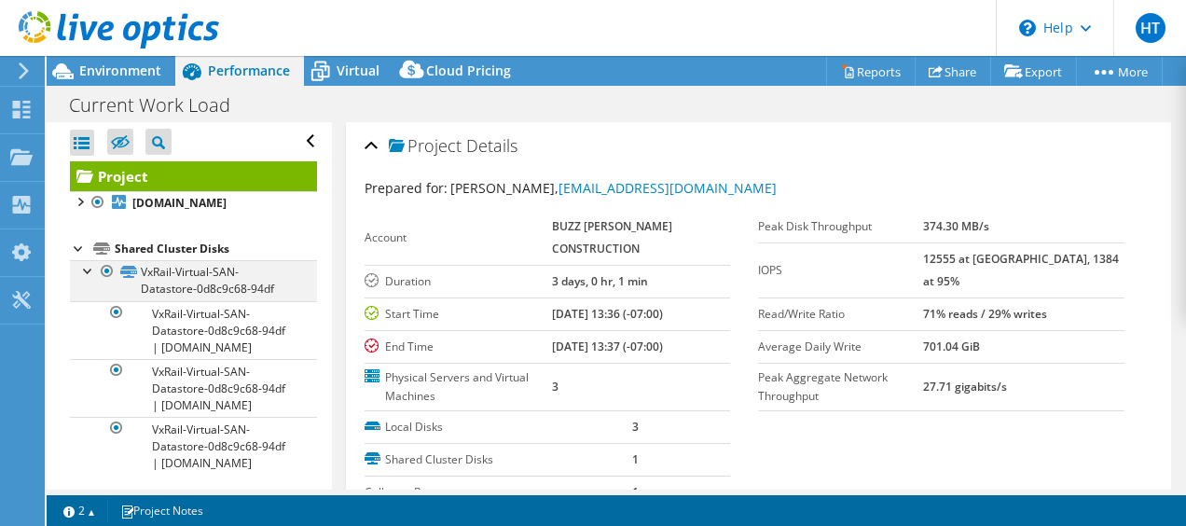
click at [89, 279] on div at bounding box center [88, 269] width 19 height 19
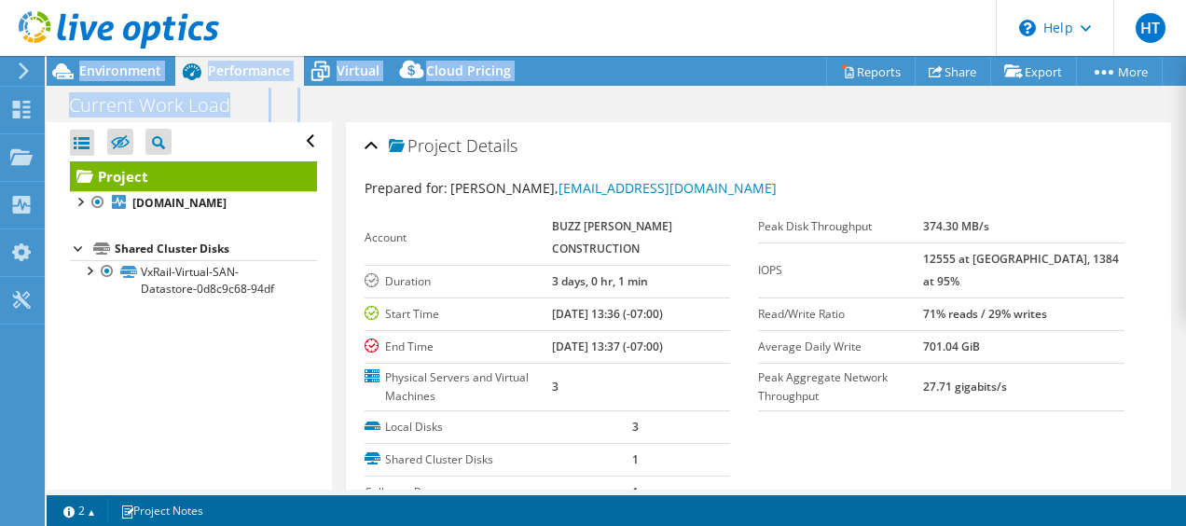
drag, startPoint x: 71, startPoint y: 75, endPoint x: 453, endPoint y: 97, distance: 382.9
click at [453, 97] on div "Project Actions Project Actions Reports Share Export vSAN ReadyNode Sizer" at bounding box center [616, 291] width 1139 height 470
click at [453, 97] on div "Current Work Load Print" at bounding box center [616, 105] width 1139 height 34
click at [332, 62] on icon at bounding box center [320, 71] width 33 height 33
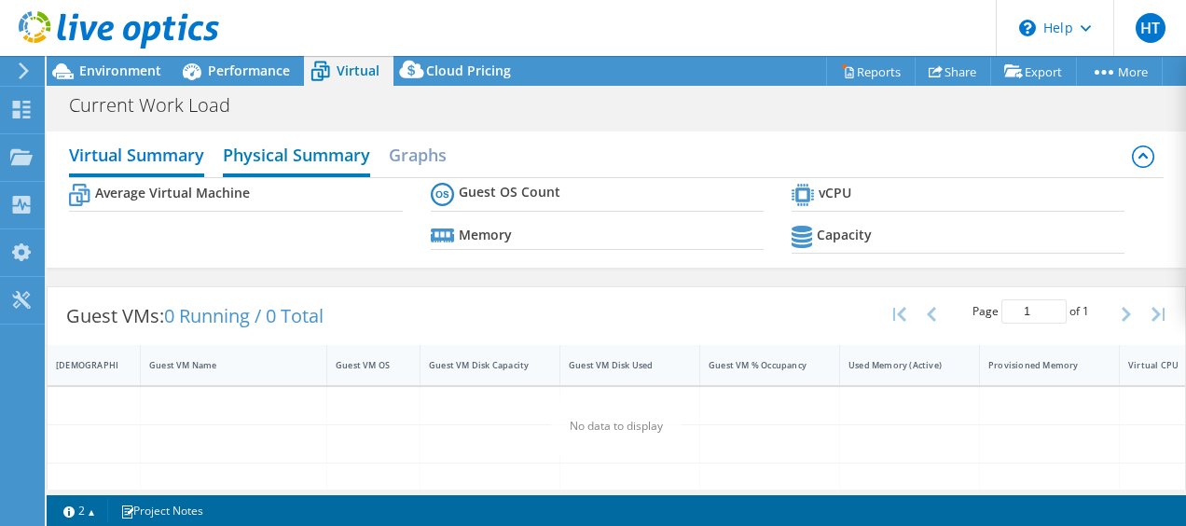
click at [316, 157] on h2 "Physical Summary" at bounding box center [296, 156] width 147 height 41
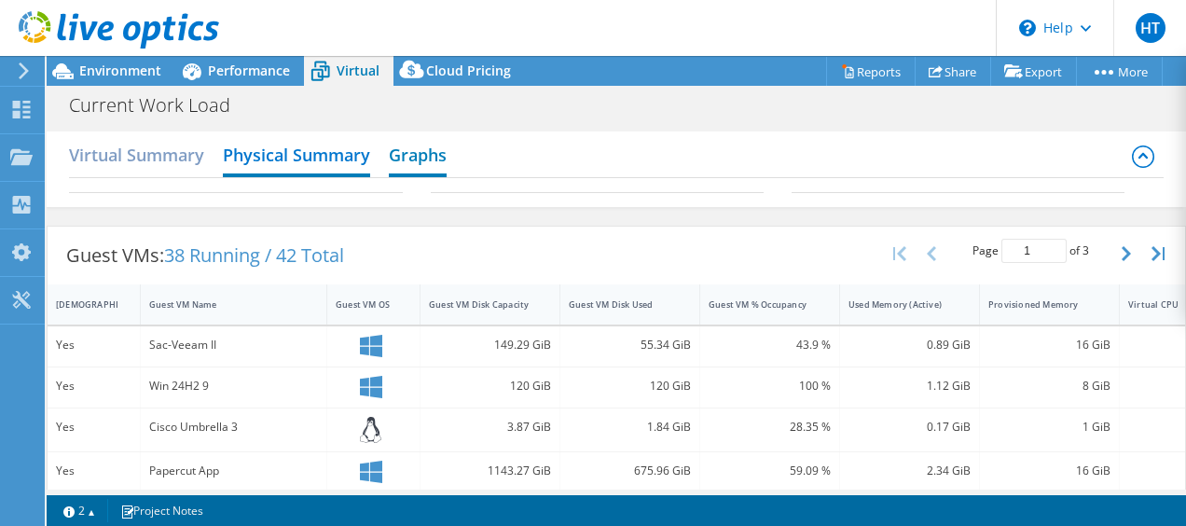
click at [429, 163] on h2 "Graphs" at bounding box center [418, 156] width 58 height 41
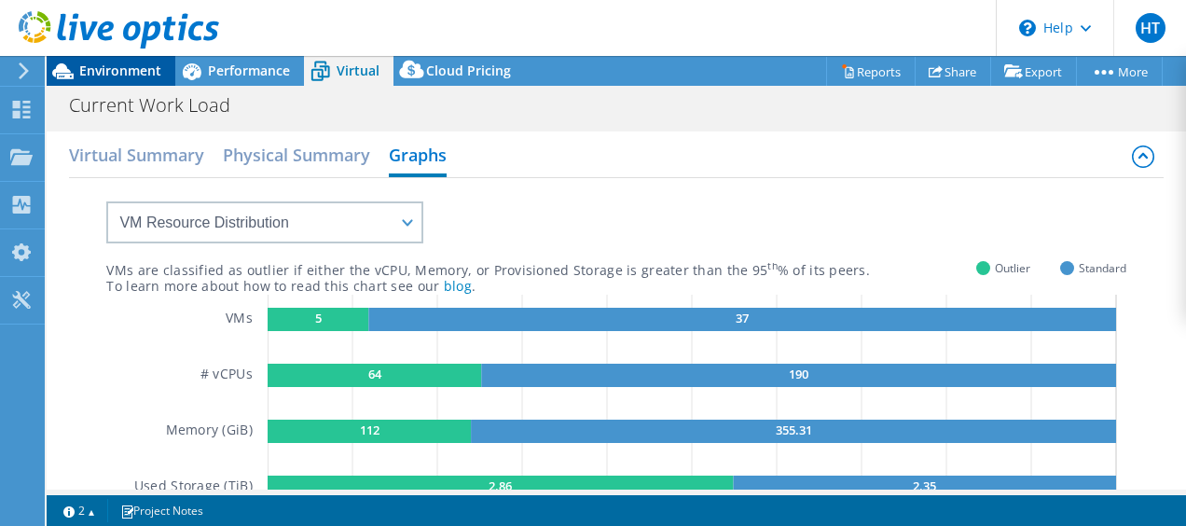
click at [75, 69] on icon at bounding box center [63, 71] width 33 height 33
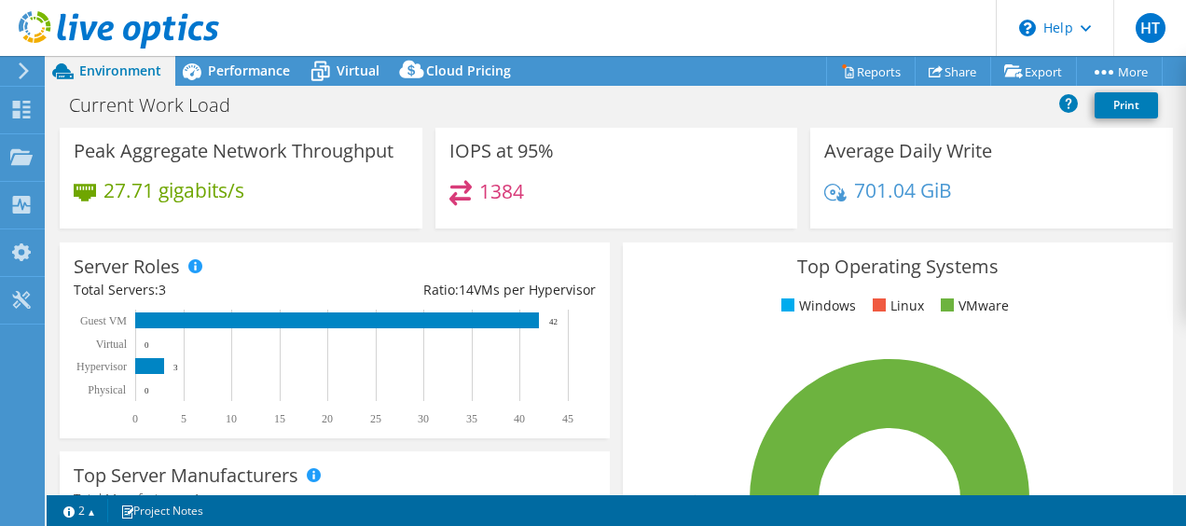
scroll to position [280, 0]
